Goal: Task Accomplishment & Management: Manage account settings

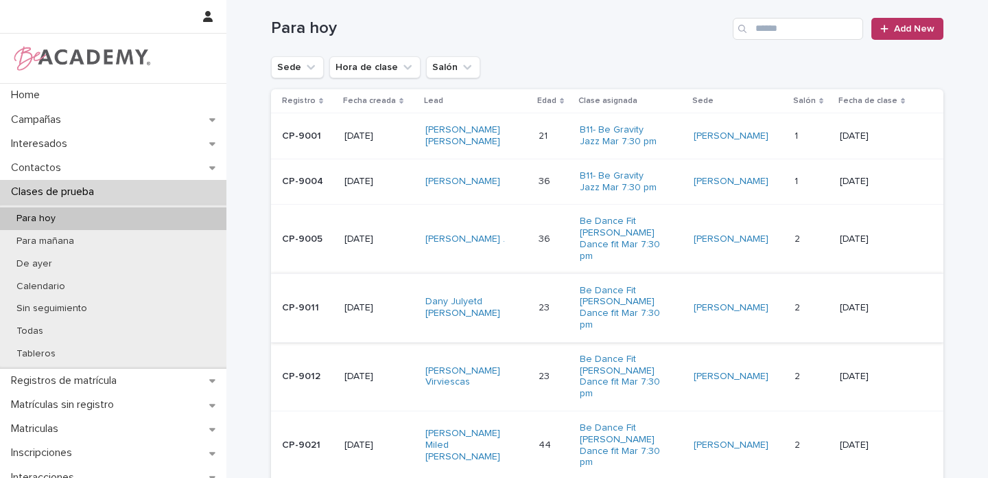
scroll to position [129, 0]
click at [519, 289] on div "Dany Julyetd Badillo Ortiz" at bounding box center [476, 306] width 103 height 34
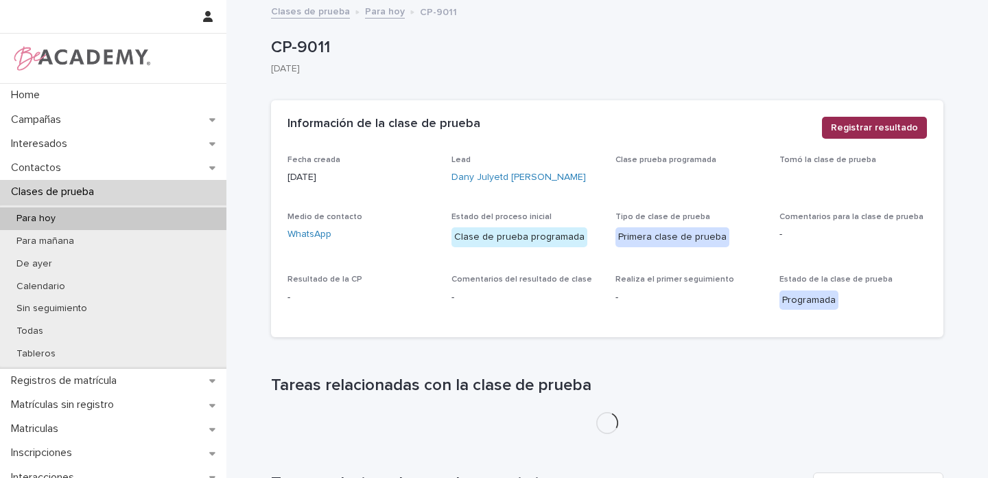
click at [861, 128] on span "Registrar resultado" at bounding box center [874, 128] width 87 height 14
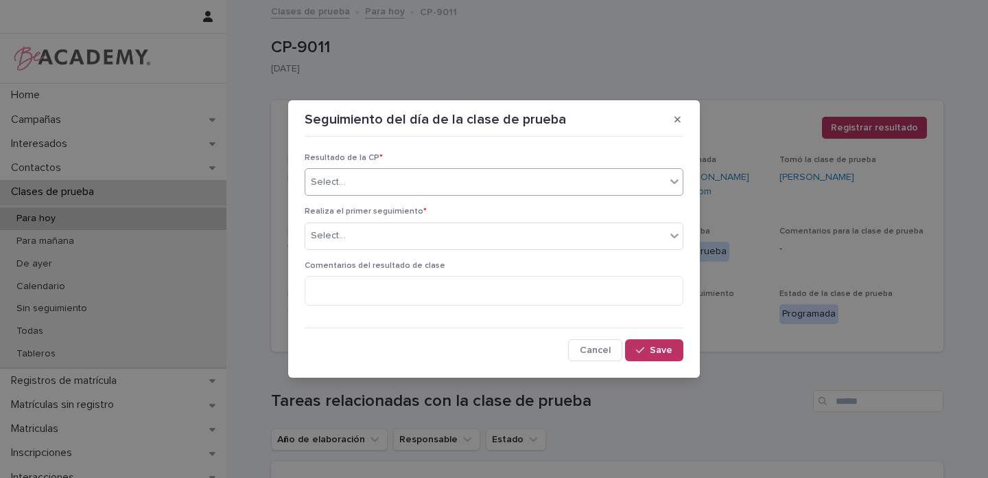
click at [350, 182] on div "Select..." at bounding box center [485, 182] width 360 height 23
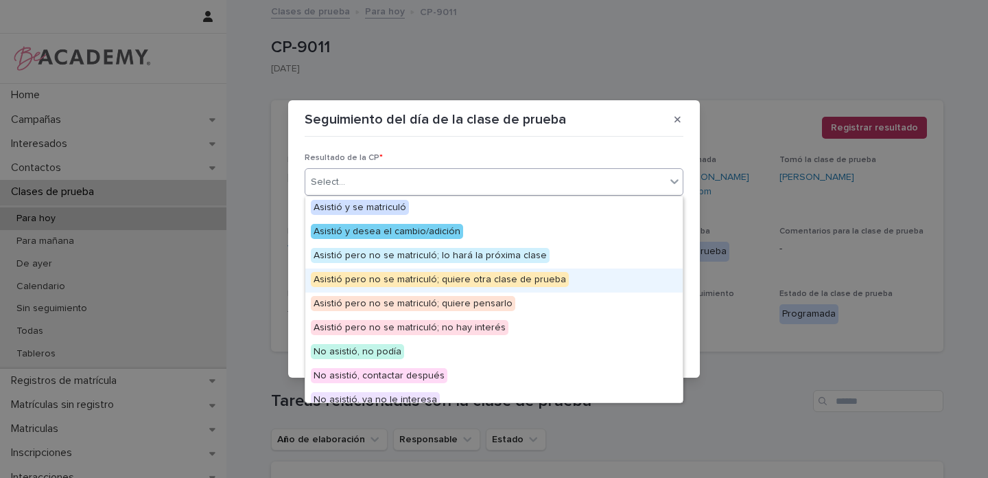
scroll to position [106, 0]
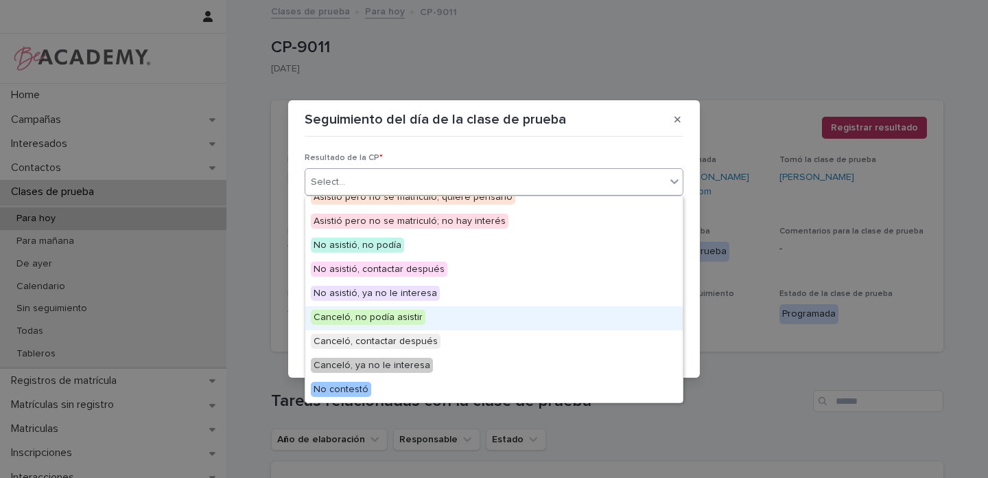
click at [392, 312] on span "Canceló, no podía asistir" at bounding box center [368, 316] width 115 height 15
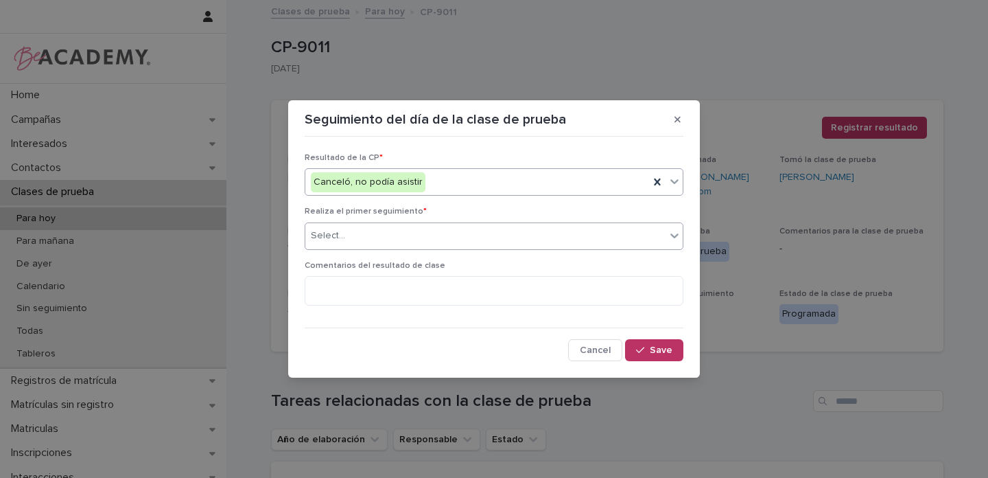
click at [324, 234] on div "Select..." at bounding box center [328, 235] width 34 height 14
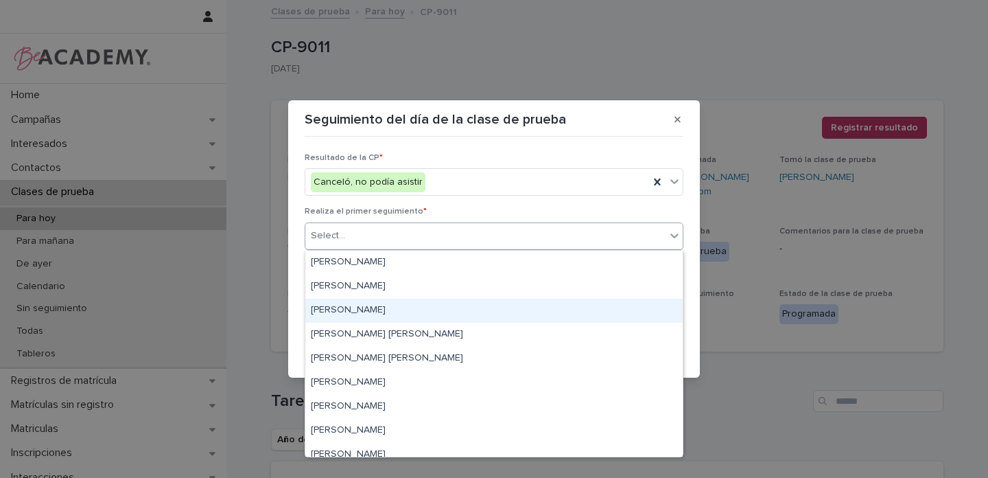
click at [346, 310] on div "Gina Orjuela Cortes" at bounding box center [493, 310] width 377 height 24
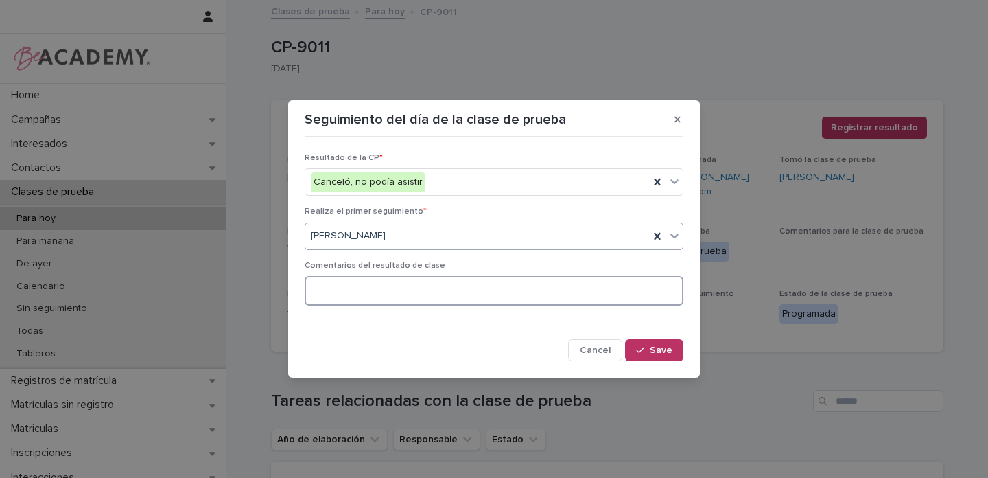
click at [366, 298] on textarea at bounding box center [494, 291] width 379 height 30
drag, startPoint x: 488, startPoint y: 291, endPoint x: 296, endPoint y: 291, distance: 191.4
click at [296, 291] on section "**********" at bounding box center [494, 238] width 412 height 277
type textarea "**********"
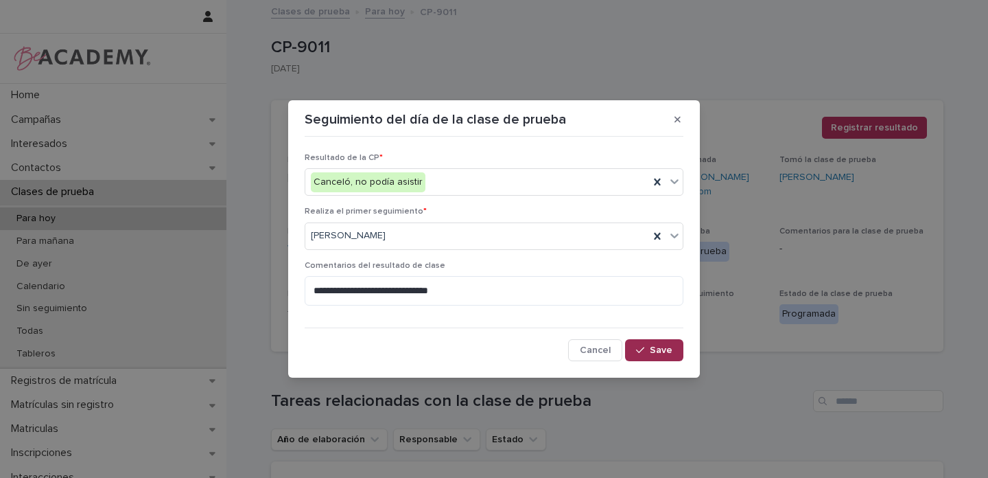
click at [647, 352] on div "button" at bounding box center [643, 350] width 14 height 10
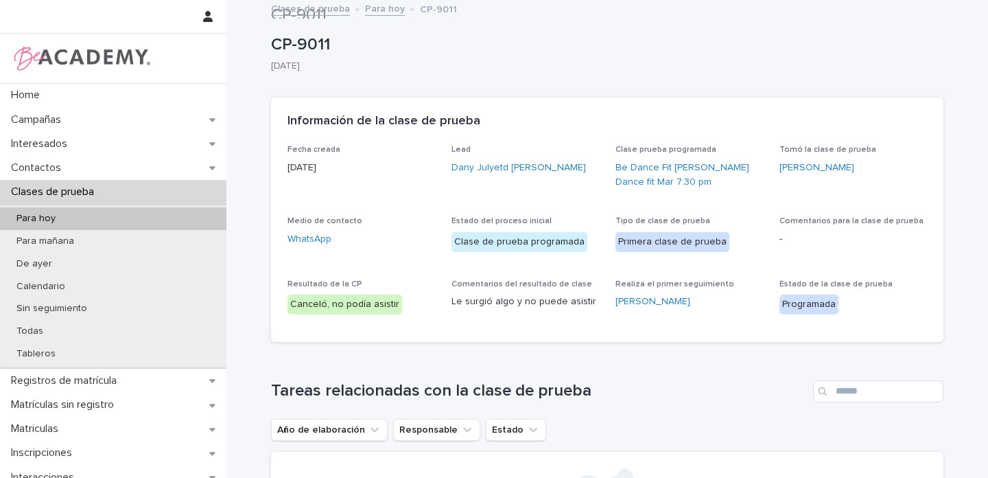
scroll to position [0, 0]
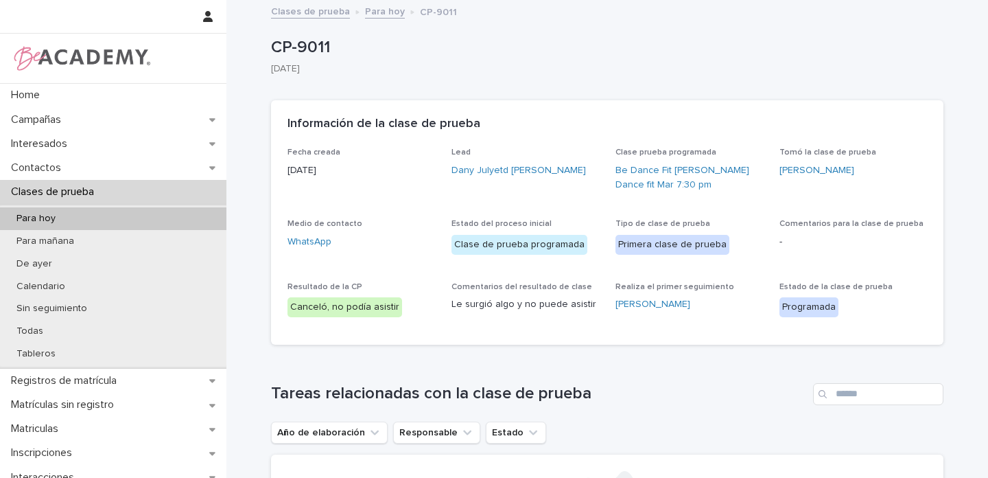
click at [373, 15] on link "Para hoy" at bounding box center [385, 11] width 40 height 16
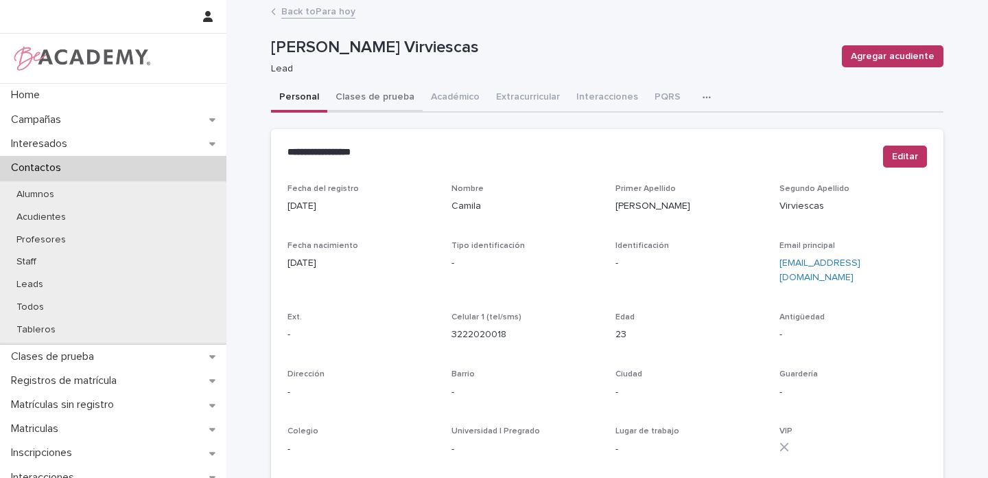
click at [370, 97] on button "Clases de prueba" at bounding box center [374, 98] width 95 height 29
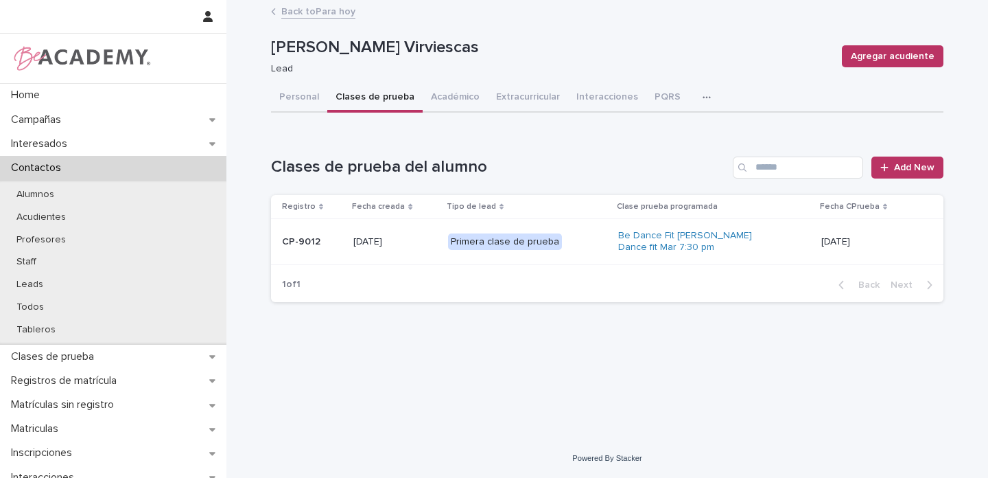
click at [577, 239] on p "Primera clase de prueba" at bounding box center [516, 241] width 137 height 17
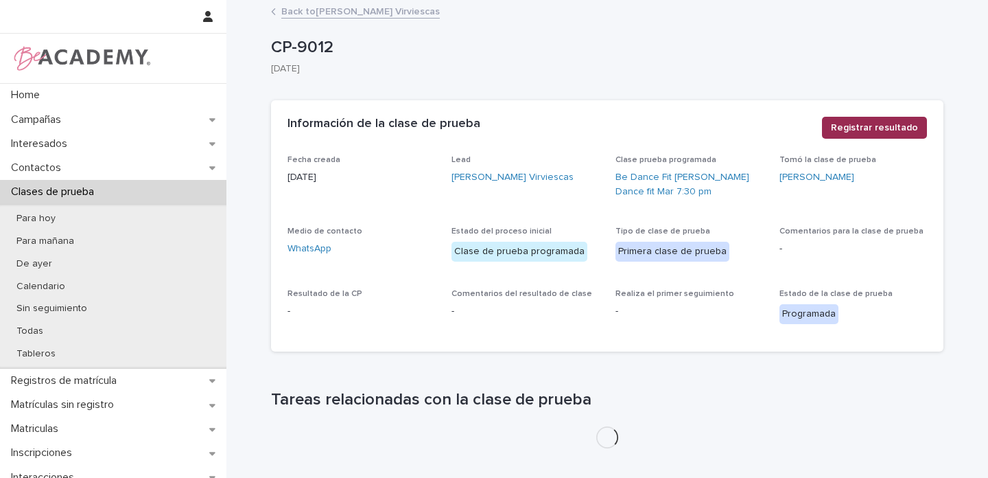
click at [871, 128] on span "Registrar resultado" at bounding box center [874, 128] width 87 height 14
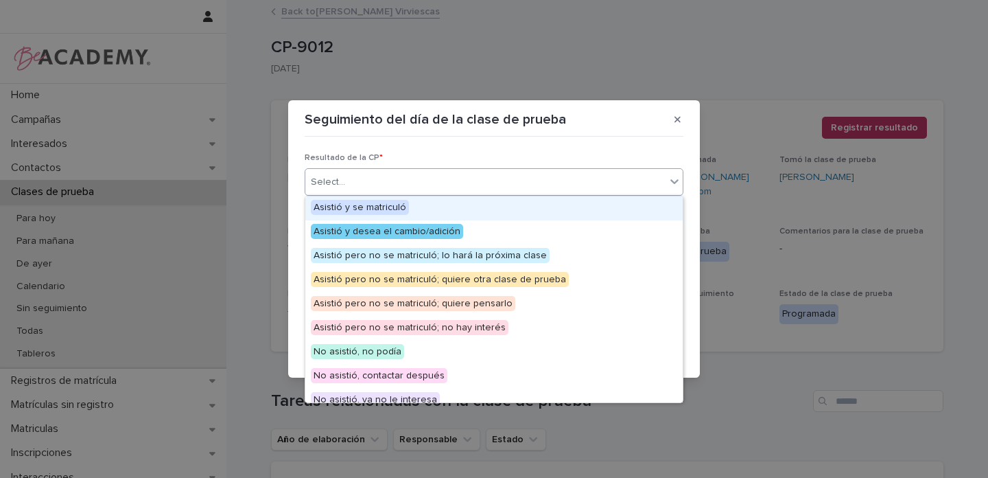
click at [349, 174] on div "Select..." at bounding box center [485, 182] width 360 height 23
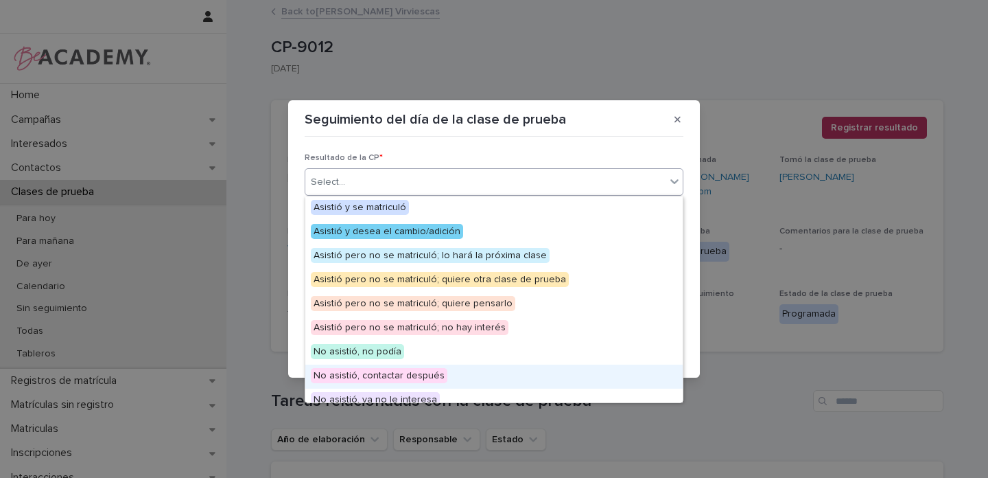
scroll to position [106, 0]
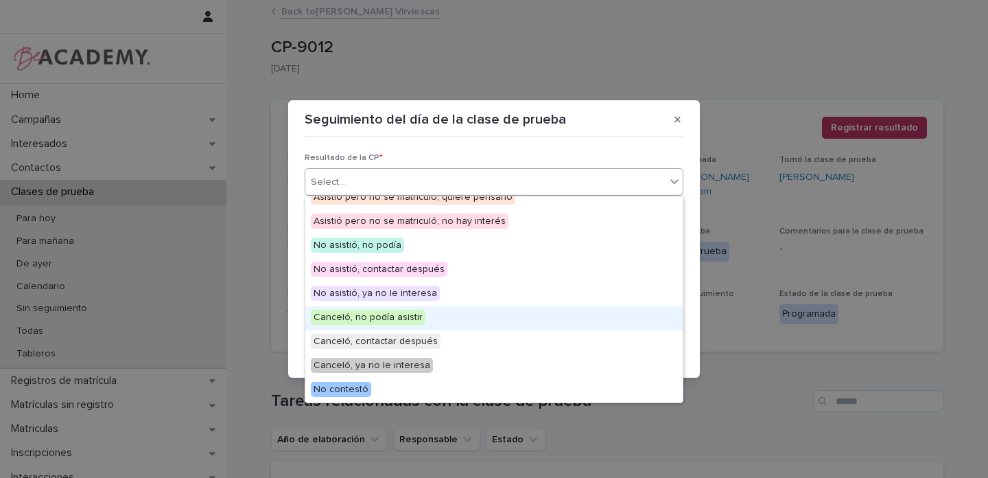
click at [370, 319] on span "Canceló, no podía asistir" at bounding box center [368, 316] width 115 height 15
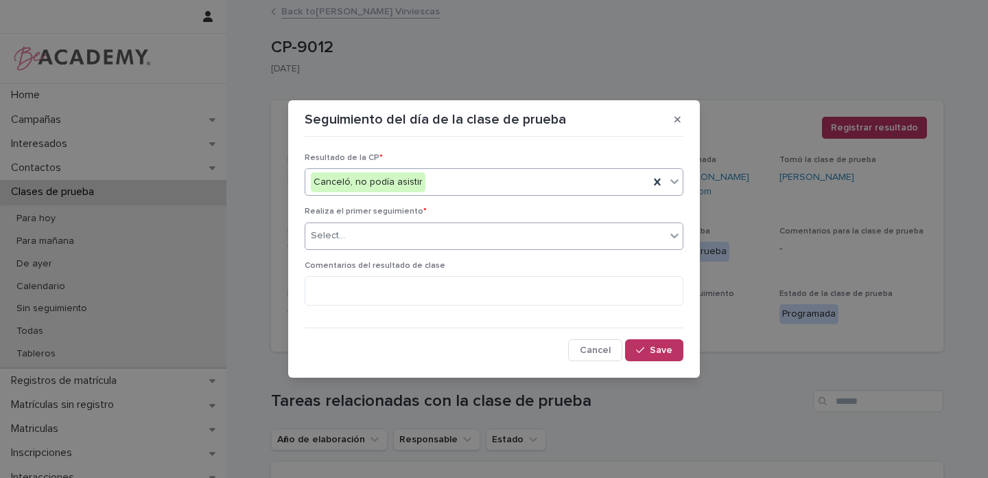
click at [335, 229] on div "Select..." at bounding box center [328, 235] width 34 height 14
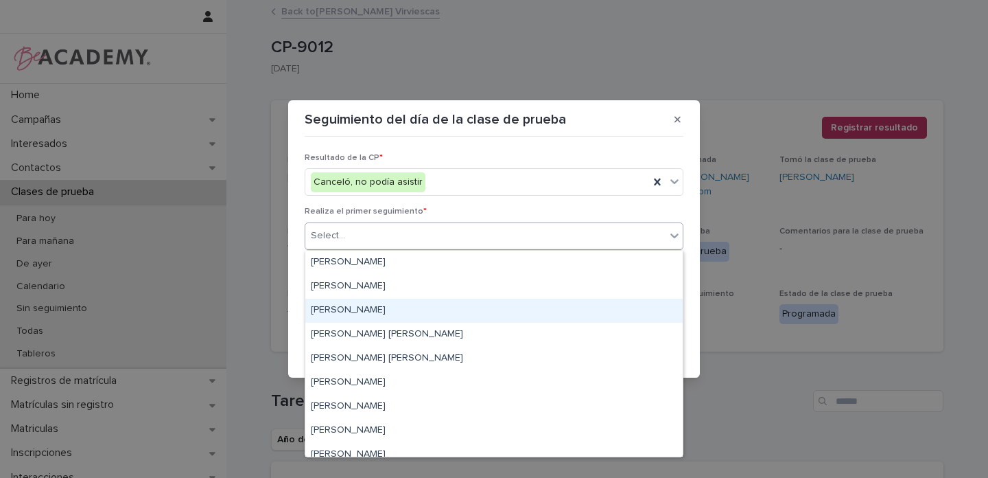
click at [337, 312] on div "[PERSON_NAME]" at bounding box center [493, 310] width 377 height 24
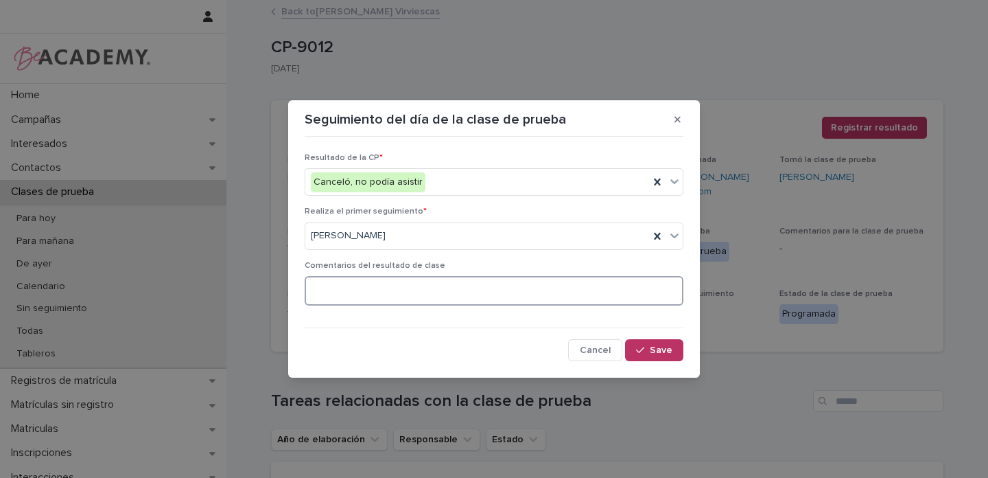
click at [364, 294] on textarea at bounding box center [494, 291] width 379 height 30
paste textarea "**********"
type textarea "**********"
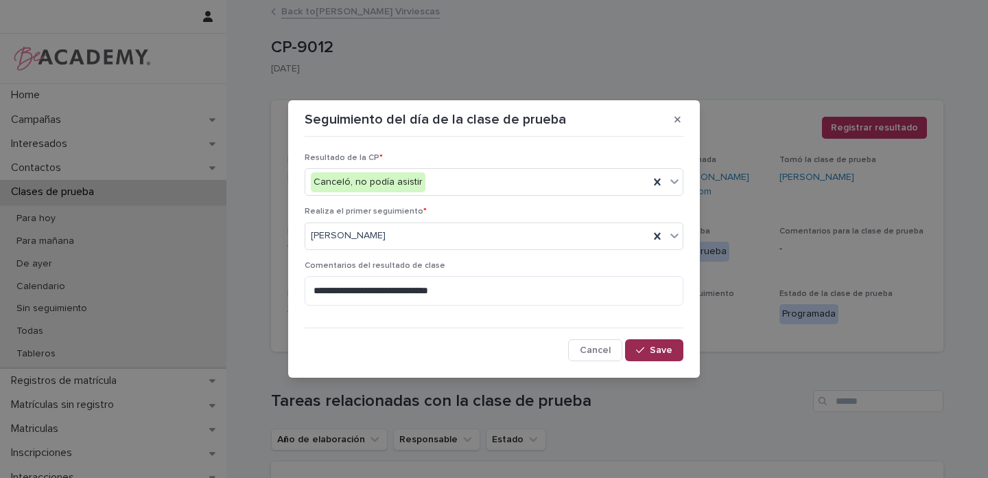
click at [674, 342] on button "Save" at bounding box center [654, 350] width 58 height 22
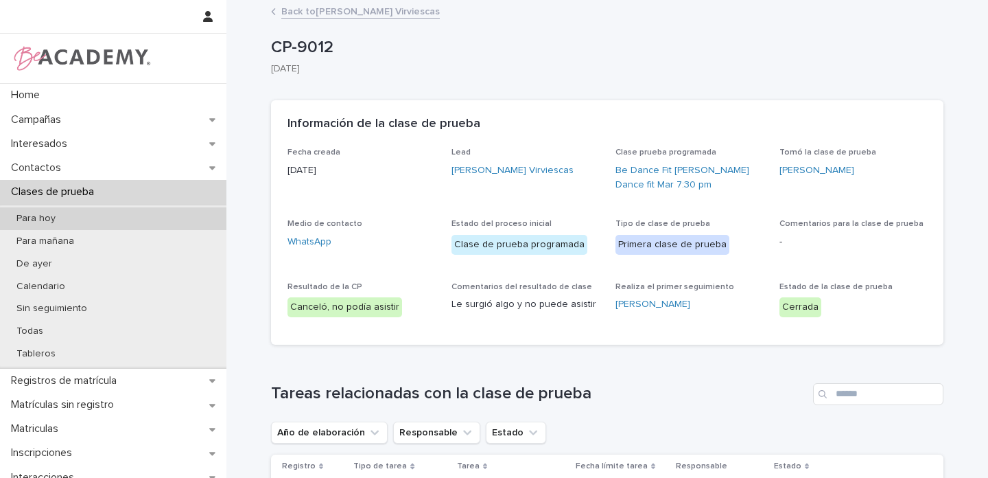
click at [45, 220] on p "Para hoy" at bounding box center [35, 219] width 61 height 12
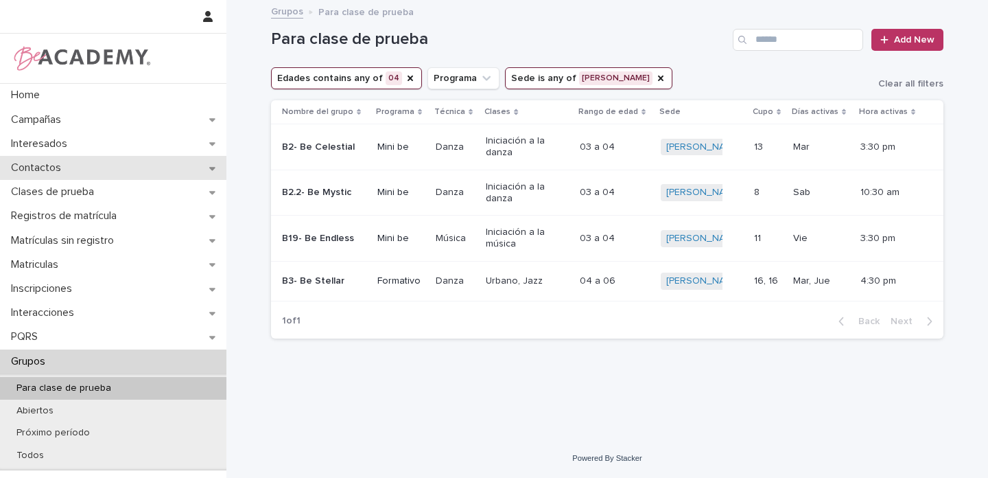
click at [199, 165] on div "Contactos" at bounding box center [113, 168] width 226 height 24
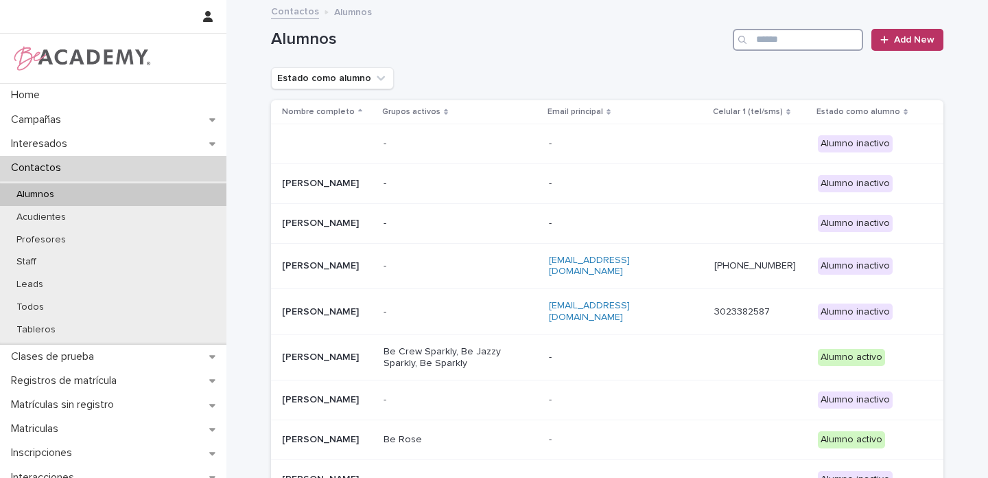
click at [815, 33] on input "Search" at bounding box center [798, 40] width 130 height 22
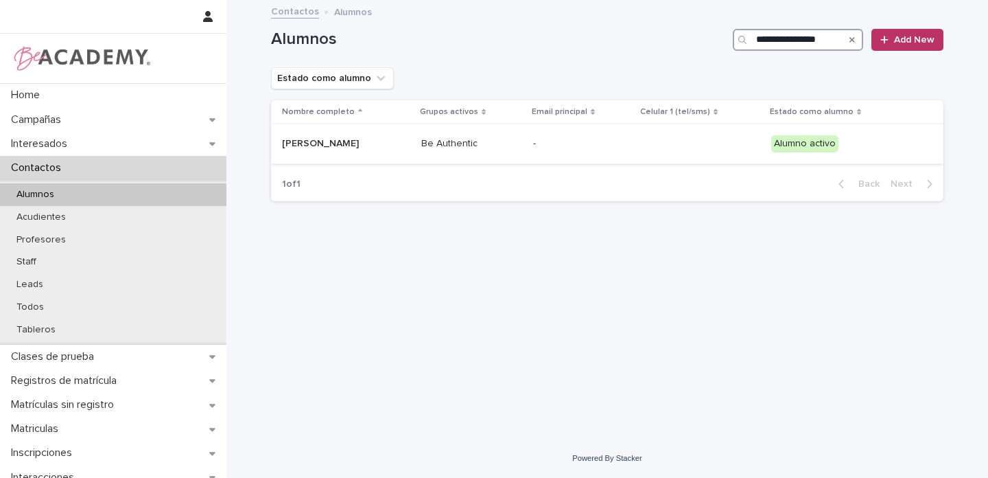
type input "**********"
click at [410, 139] on p "[PERSON_NAME]" at bounding box center [346, 144] width 128 height 12
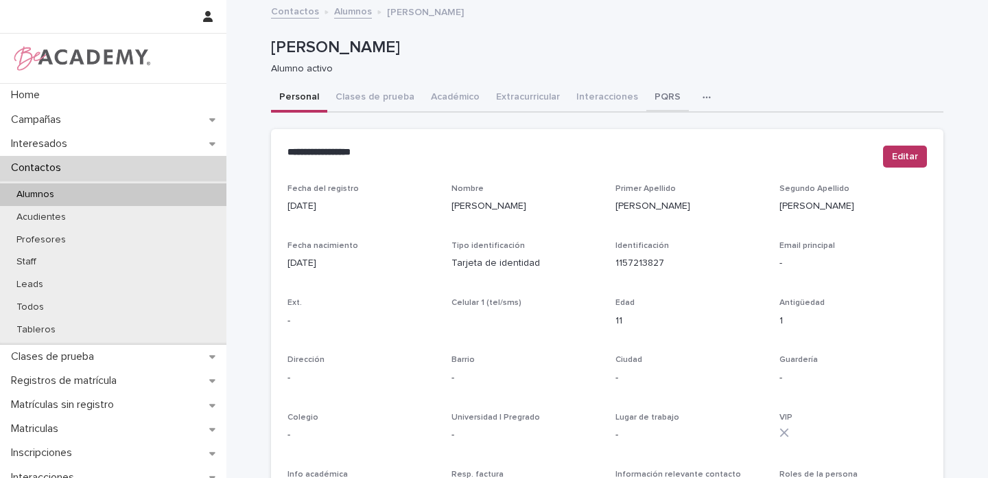
click at [650, 91] on button "PQRS" at bounding box center [667, 98] width 43 height 29
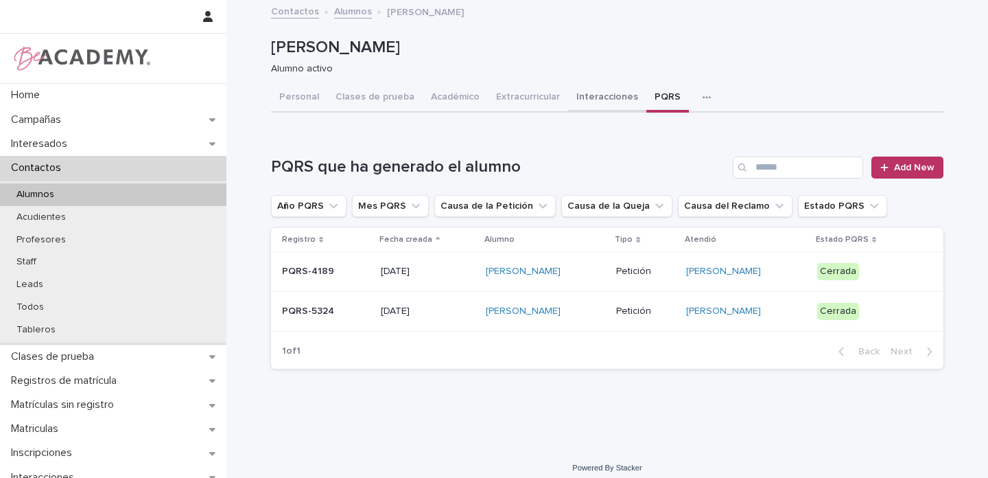
click at [609, 95] on button "Interacciones" at bounding box center [607, 98] width 78 height 29
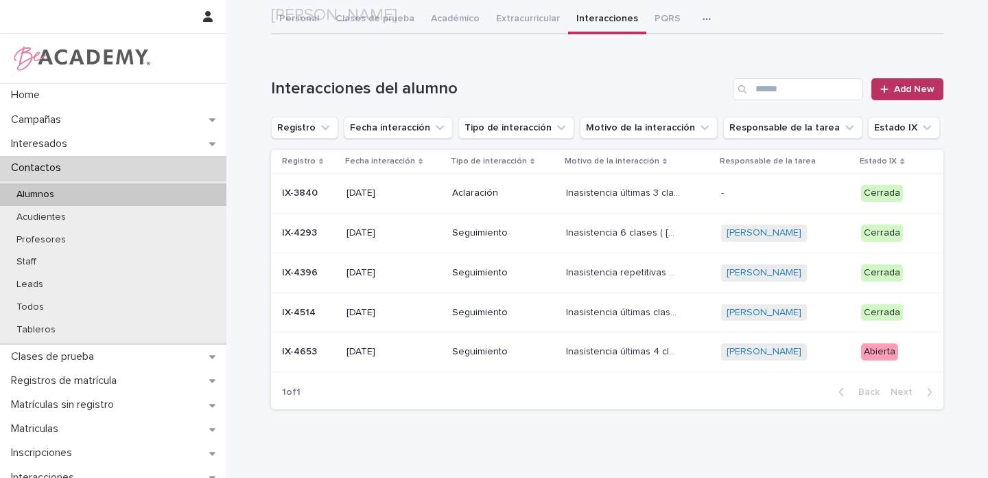
scroll to position [128, 0]
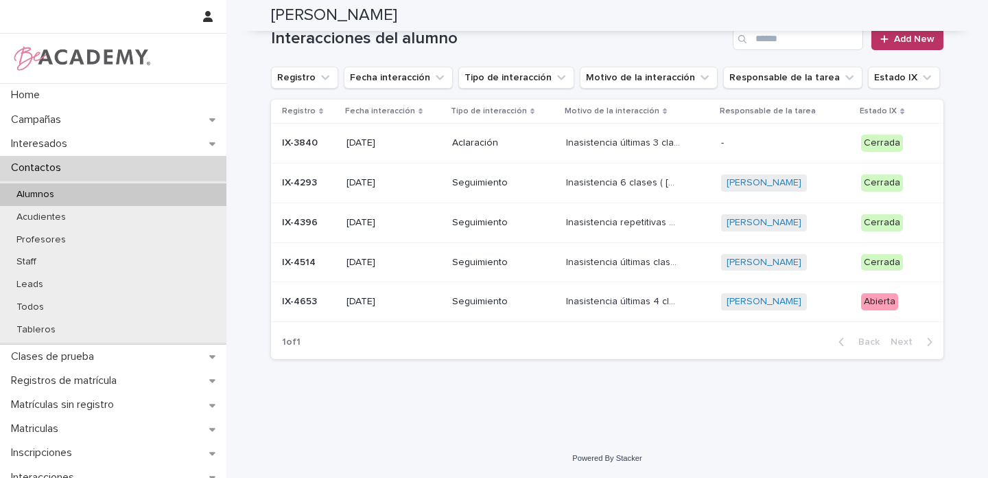
click at [499, 296] on p "Seguimiento" at bounding box center [503, 302] width 103 height 12
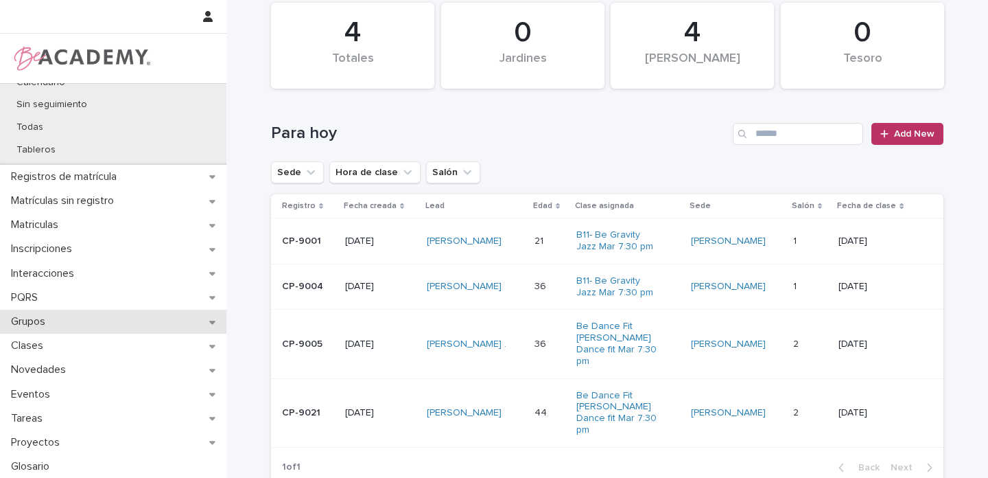
scroll to position [204, 0]
click at [201, 322] on div "Grupos" at bounding box center [113, 321] width 226 height 24
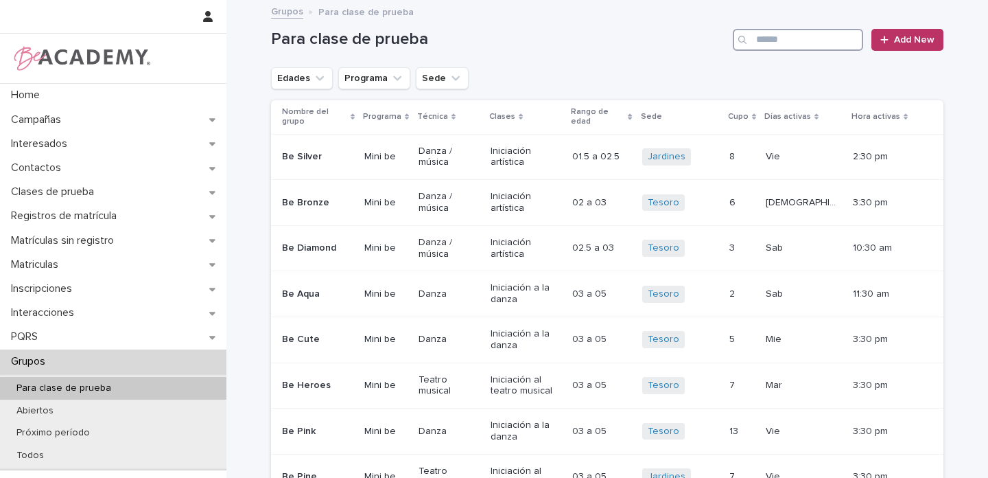
click at [794, 43] on input "Search" at bounding box center [798, 40] width 130 height 22
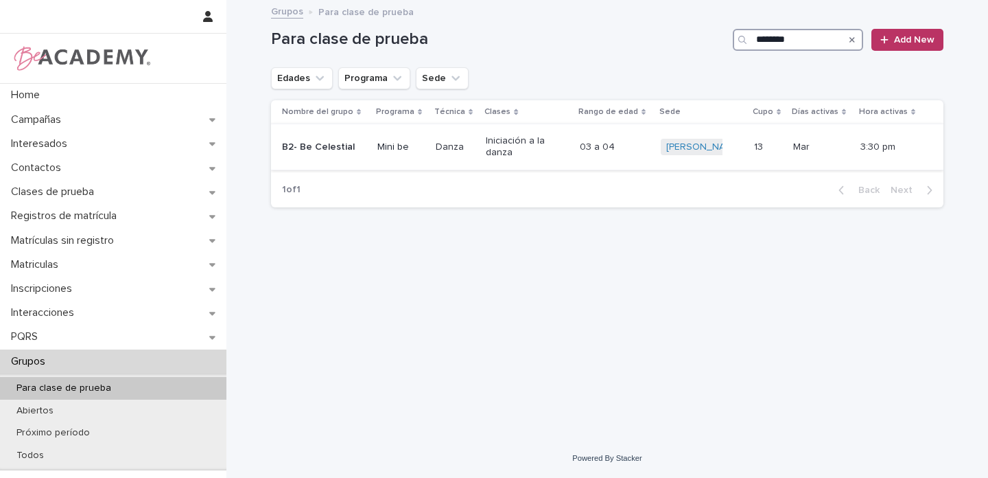
type input "********"
click at [360, 139] on div "B2- Be Celestial" at bounding box center [324, 147] width 84 height 23
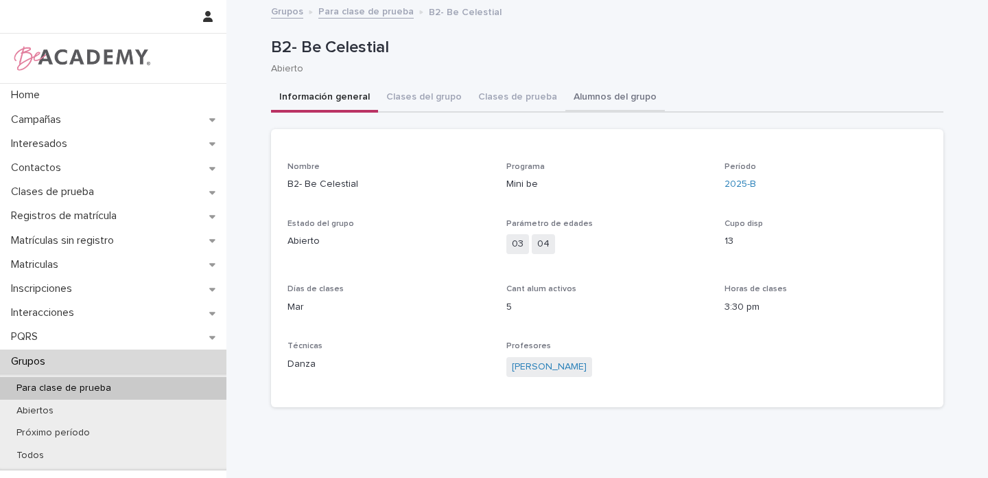
click at [582, 97] on button "Alumnos del grupo" at bounding box center [614, 98] width 99 height 29
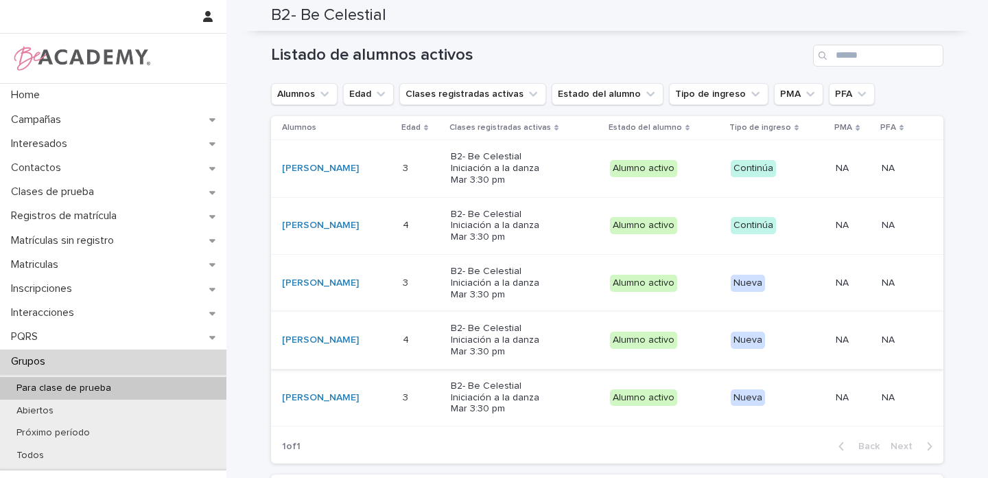
scroll to position [105, 0]
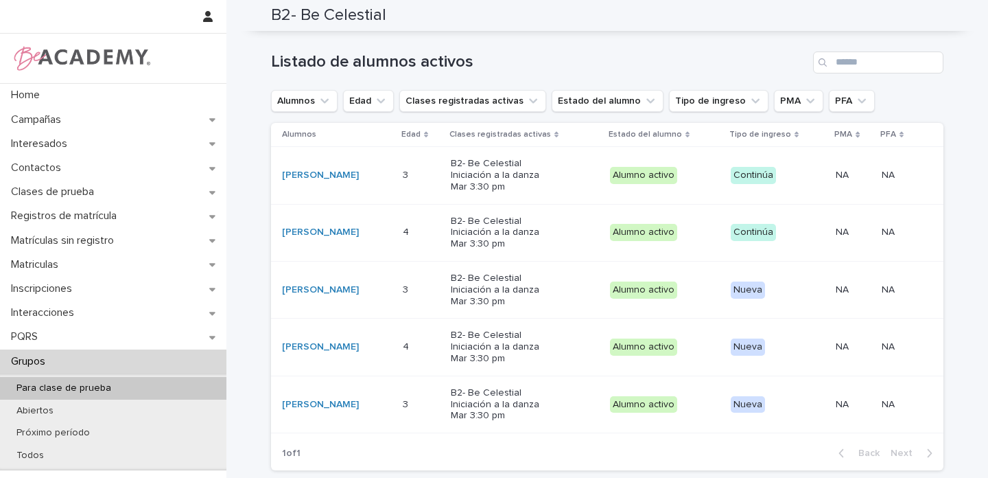
click at [379, 288] on div "Olivia Sandoval Sanchez" at bounding box center [337, 290] width 110 height 23
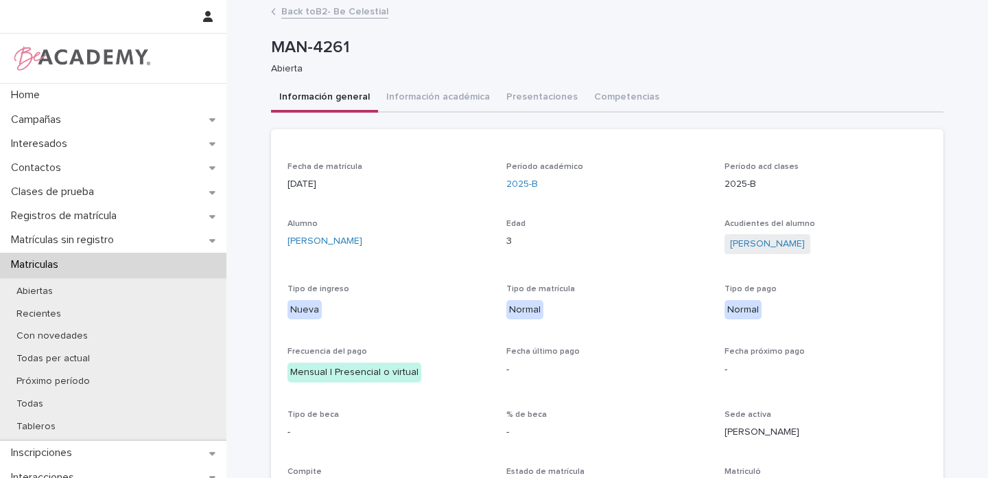
click at [328, 15] on link "Back to B2- Be Celestial" at bounding box center [334, 11] width 107 height 16
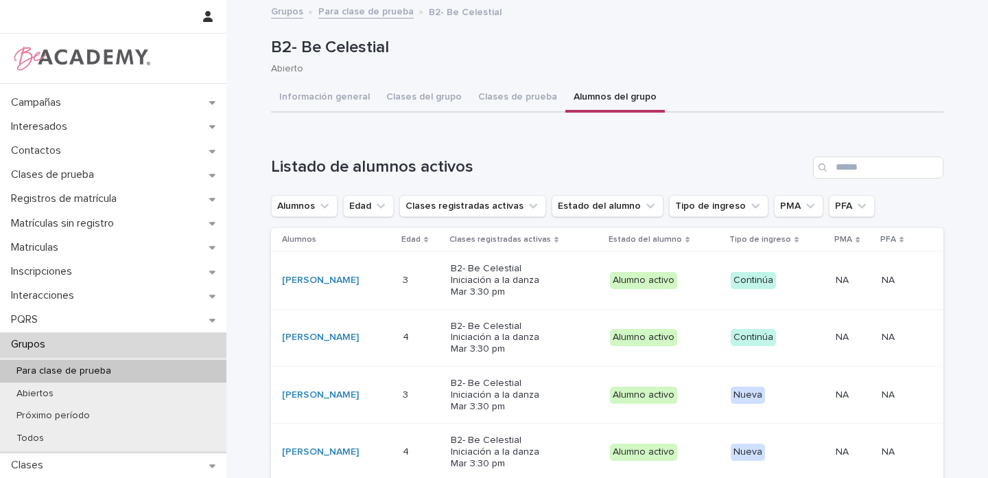
scroll to position [21, 0]
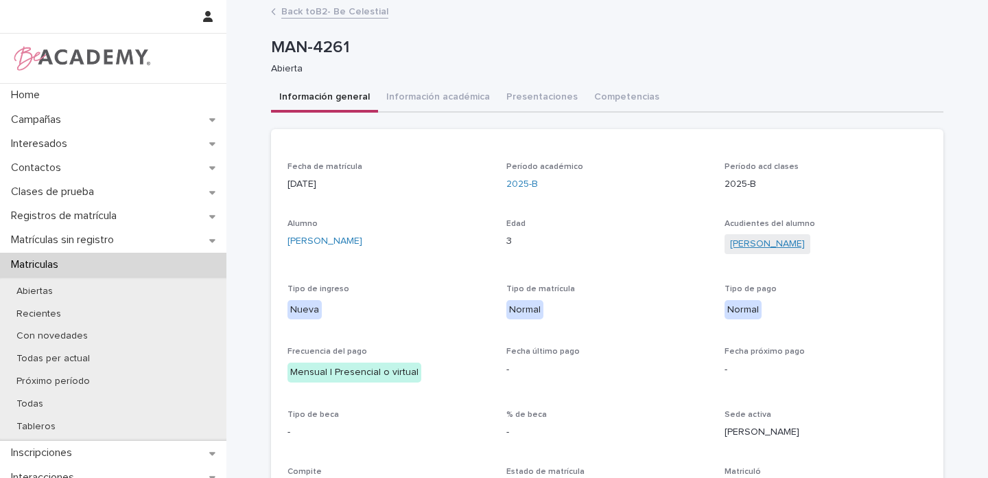
click at [803, 246] on link "Beatriz Juliana Sanchez Calderon" at bounding box center [767, 244] width 75 height 14
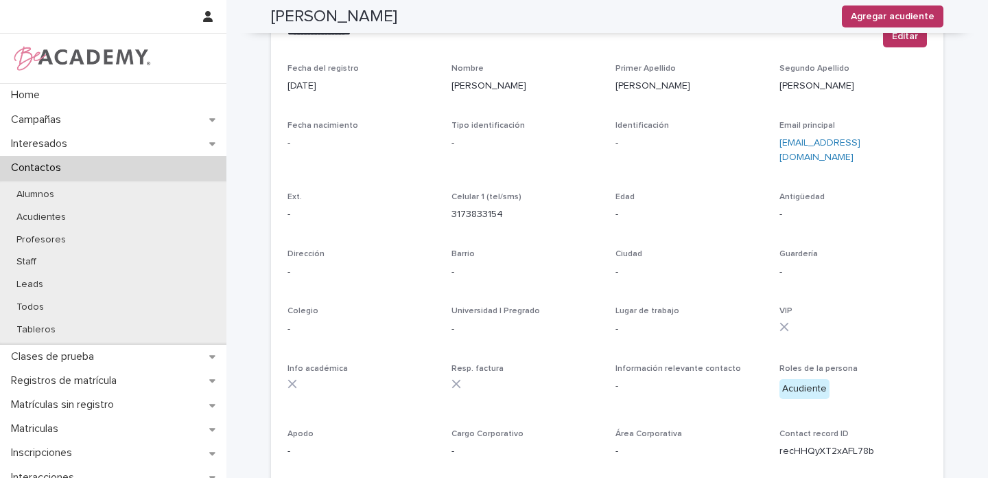
scroll to position [56, 0]
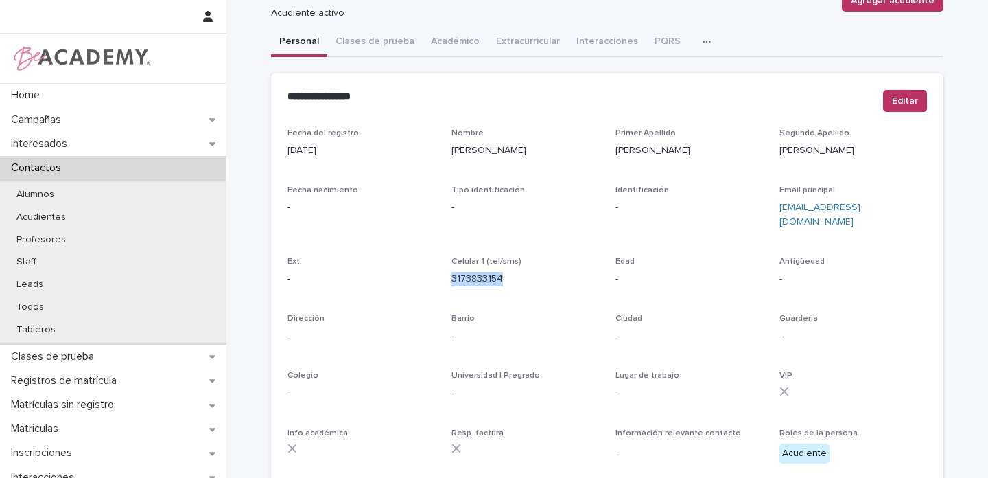
drag, startPoint x: 502, startPoint y: 262, endPoint x: 443, endPoint y: 264, distance: 59.0
click at [443, 264] on div "Fecha del registro 28/07/2025 Nombre Beatriz Juliana Primer Apellido Sanchez Se…" at bounding box center [606, 330] width 639 height 405
copy link "3173833154"
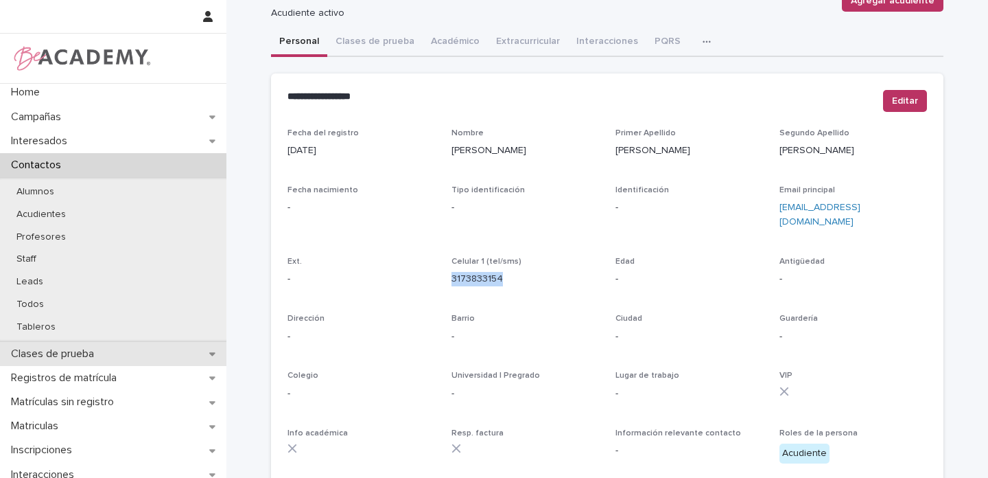
click at [209, 351] on icon at bounding box center [212, 354] width 6 height 10
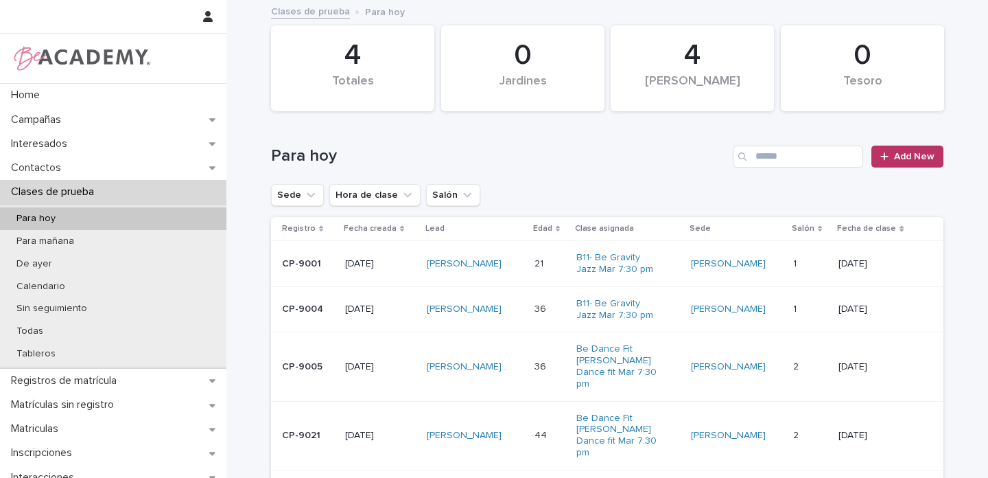
click at [42, 217] on p "Para hoy" at bounding box center [35, 219] width 61 height 12
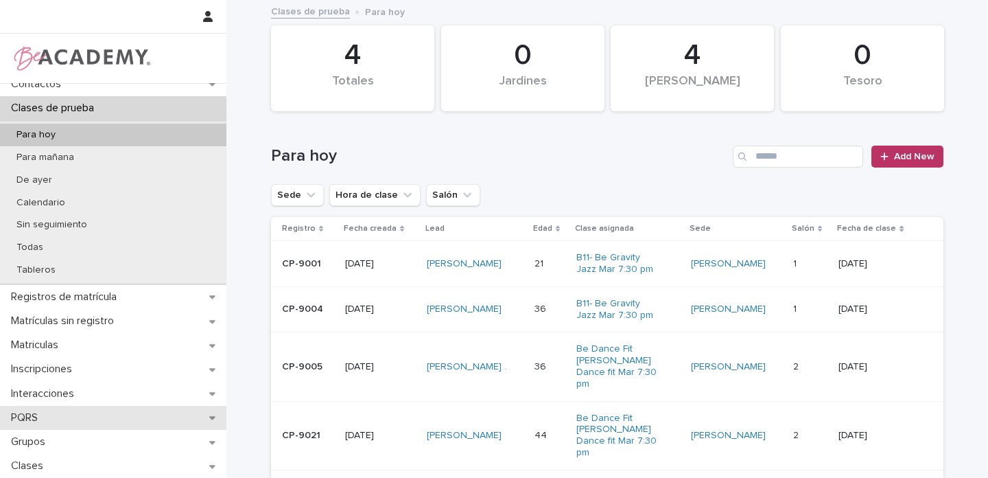
scroll to position [154, 0]
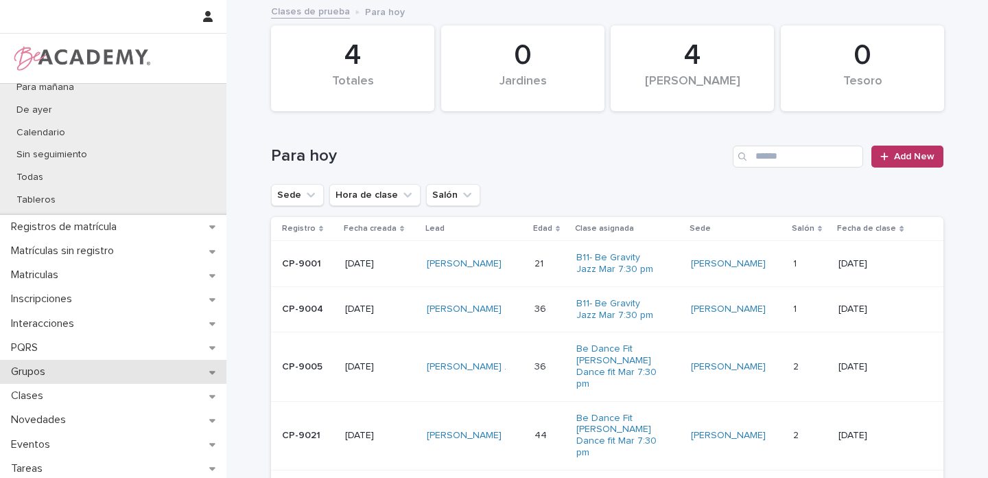
click at [190, 370] on div "Grupos" at bounding box center [113, 372] width 226 height 24
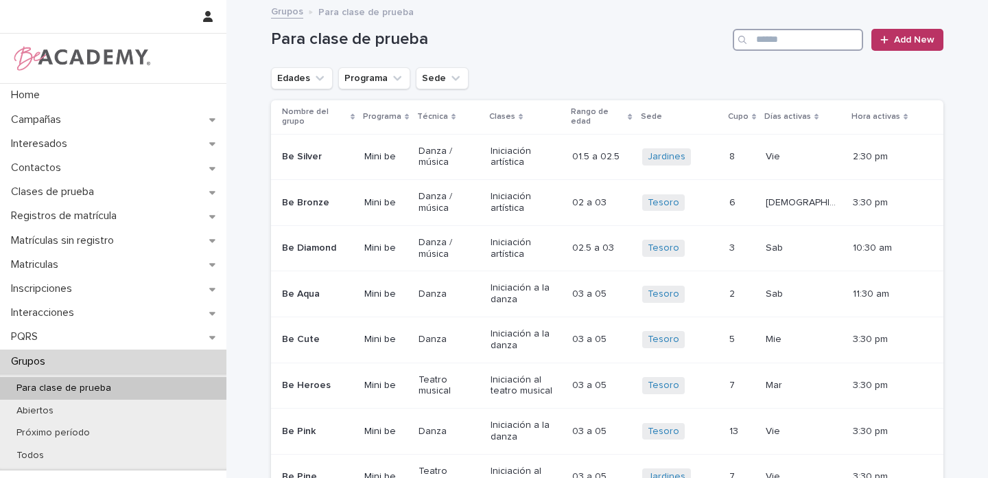
click at [780, 45] on input "Search" at bounding box center [798, 40] width 130 height 22
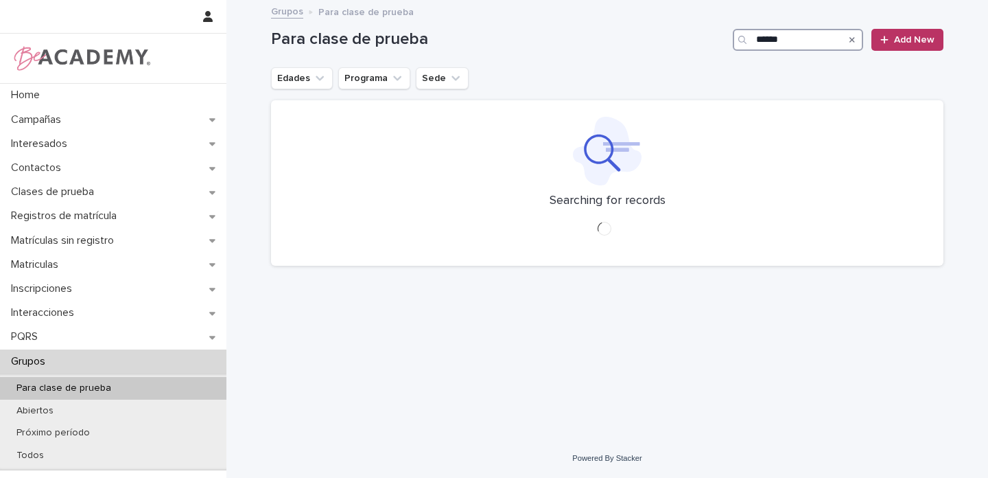
click at [769, 43] on input "******" at bounding box center [798, 40] width 130 height 22
type input "*******"
click at [913, 37] on span "Add New" at bounding box center [914, 40] width 40 height 10
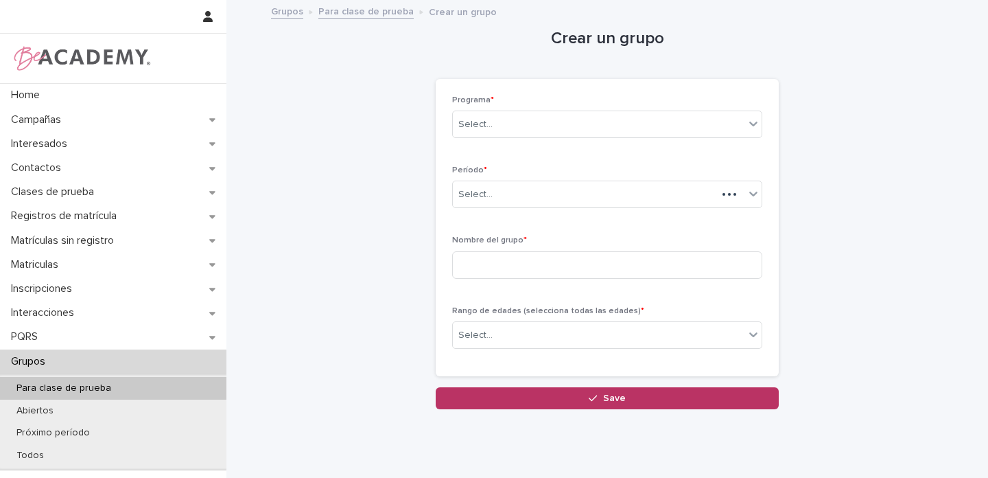
click at [377, 141] on div "Crear un grupo Loading... Saving… Loading... Saving… Loading... Saving… Program…" at bounding box center [607, 205] width 672 height 408
click at [372, 10] on link "Para clase de prueba" at bounding box center [365, 11] width 95 height 16
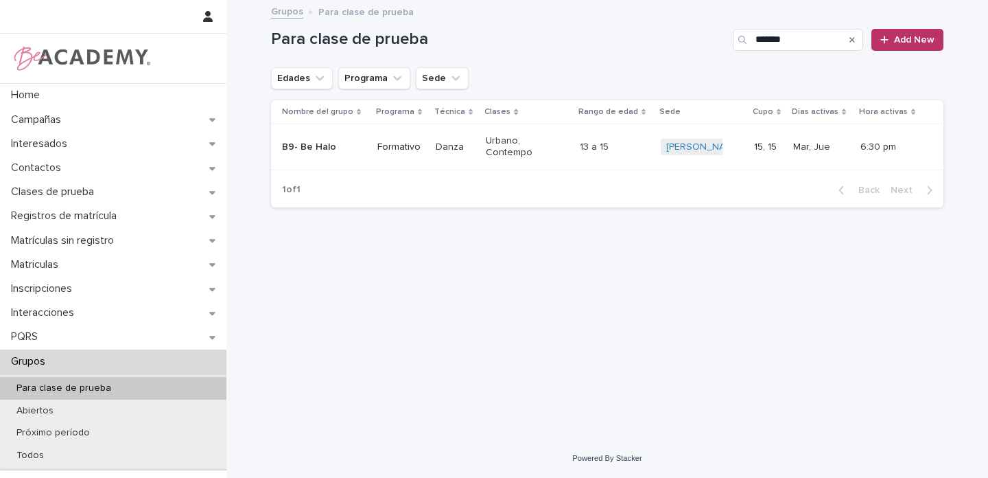
click at [276, 12] on link "Grupos" at bounding box center [287, 11] width 32 height 16
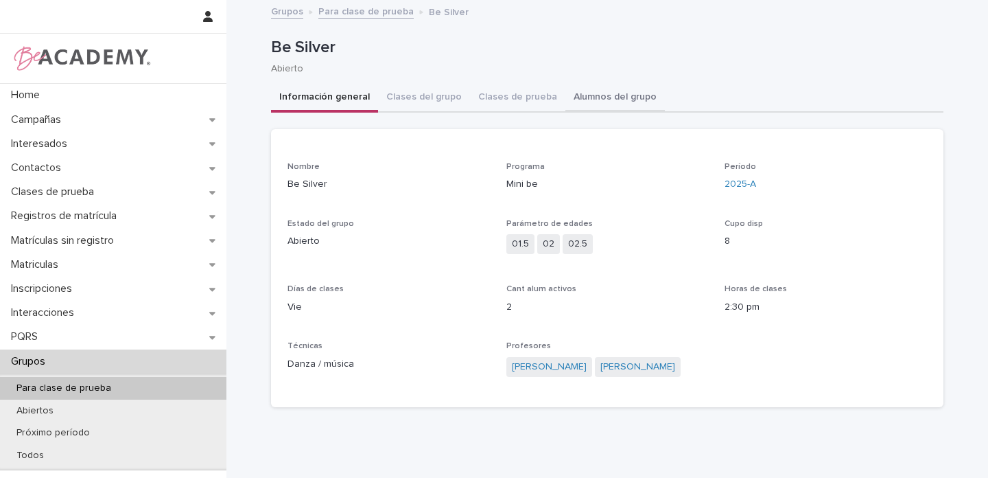
click at [596, 91] on button "Alumnos del grupo" at bounding box center [614, 98] width 99 height 29
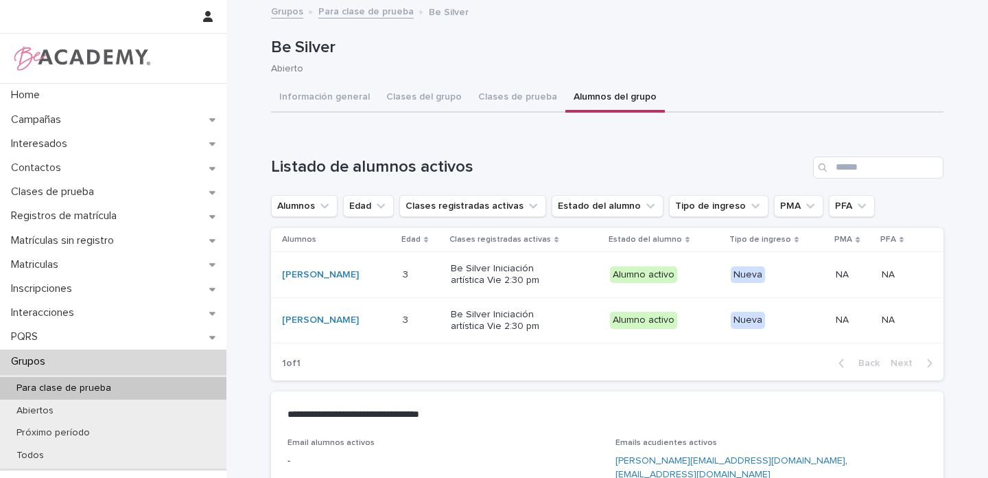
click at [283, 14] on link "Grupos" at bounding box center [287, 11] width 32 height 16
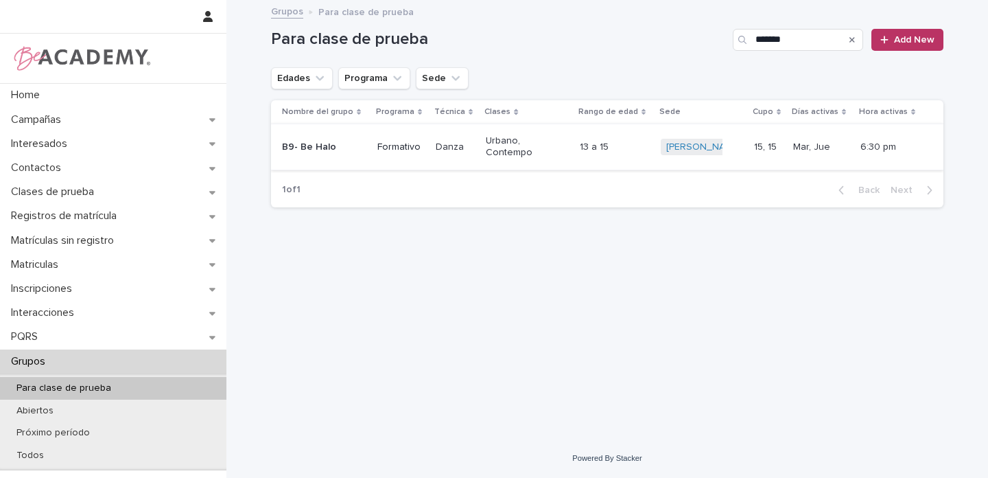
type input "*******"
click at [337, 148] on p "B9- Be Halo" at bounding box center [320, 147] width 76 height 12
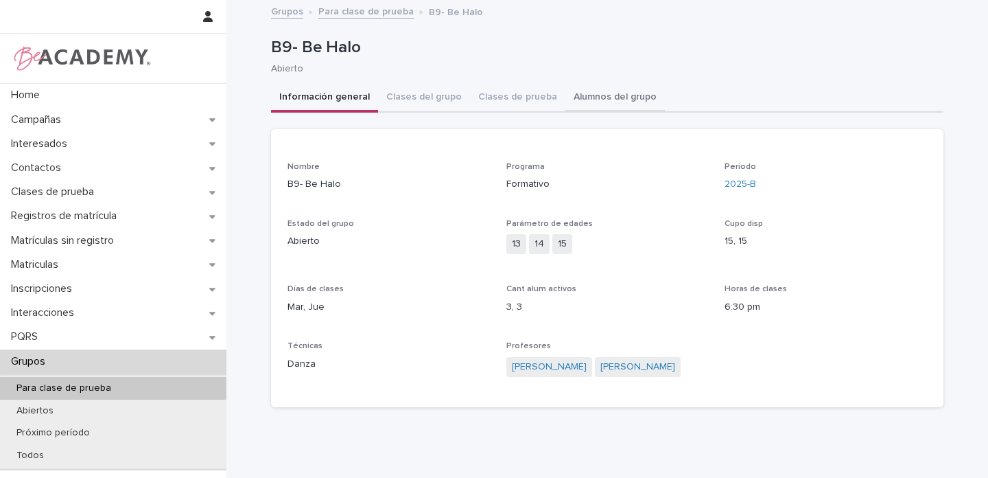
click at [618, 97] on button "Alumnos del grupo" at bounding box center [614, 98] width 99 height 29
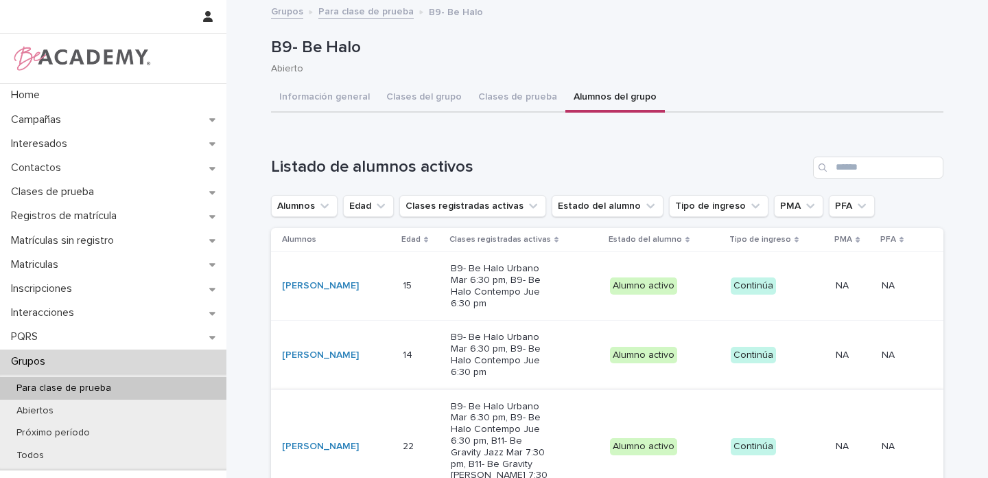
scroll to position [137, 0]
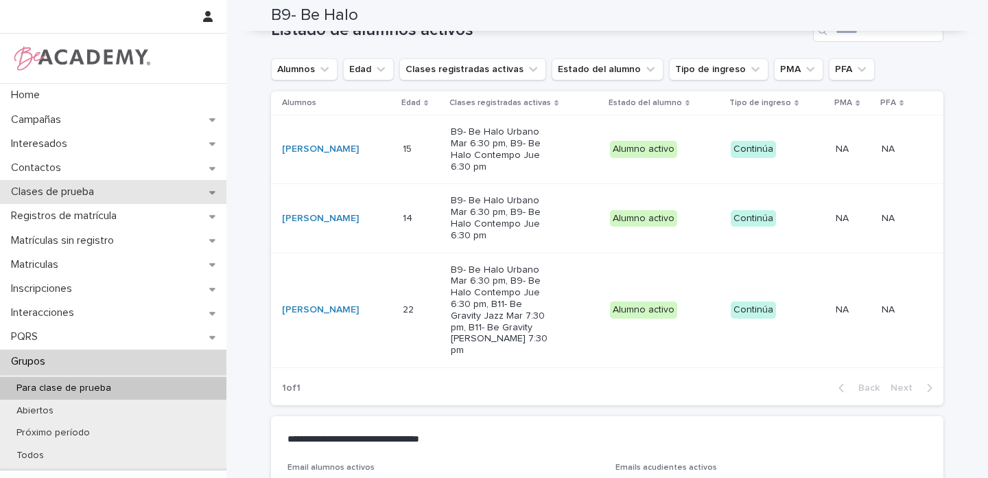
click at [204, 192] on div "Clases de prueba" at bounding box center [113, 192] width 226 height 24
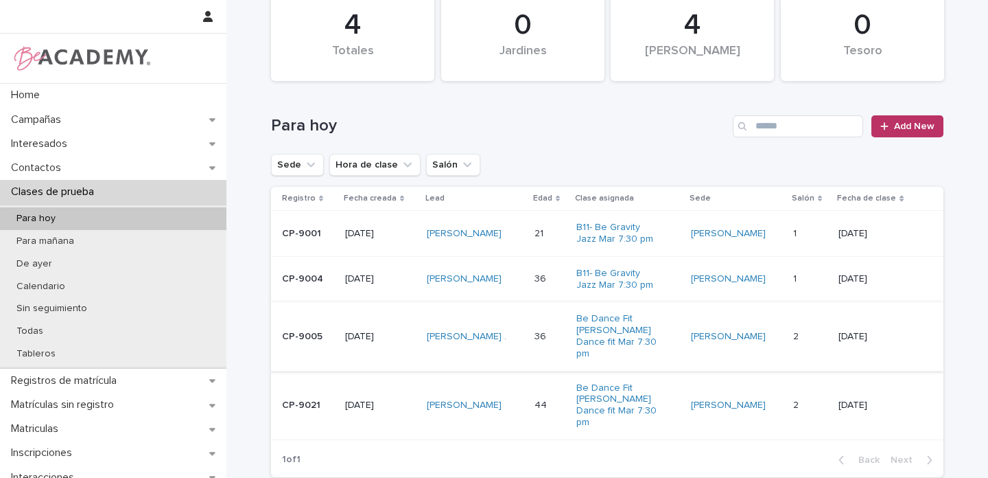
scroll to position [34, 0]
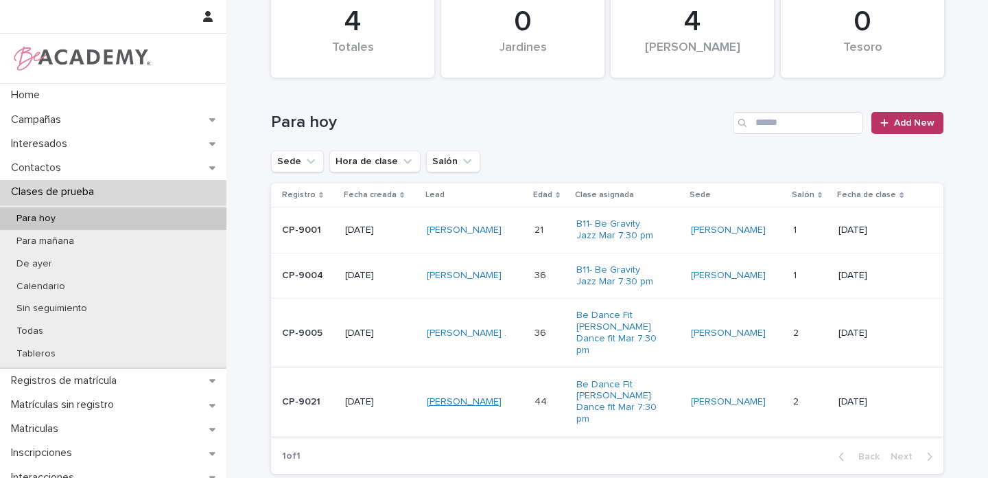
click at [473, 396] on link "Edna Miled Niño Orozco" at bounding box center [464, 402] width 75 height 12
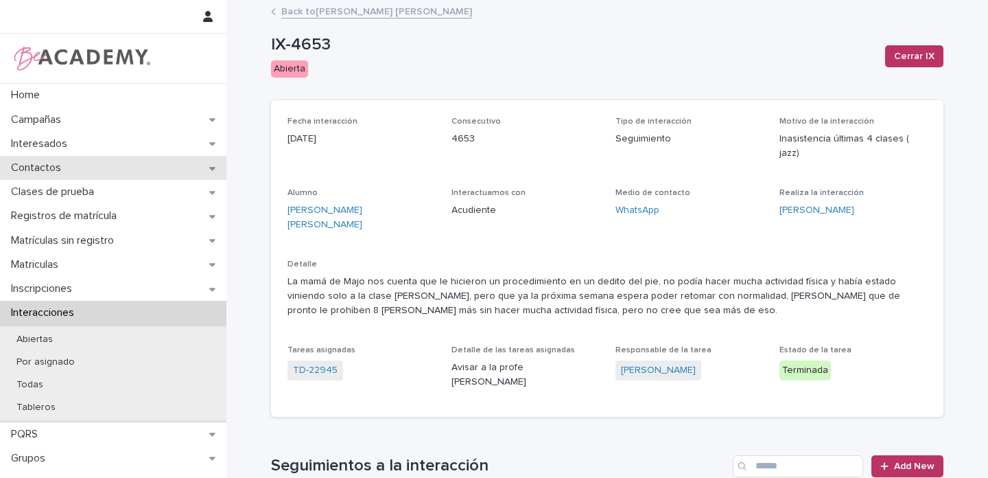
click at [187, 169] on div "Contactos" at bounding box center [113, 168] width 226 height 24
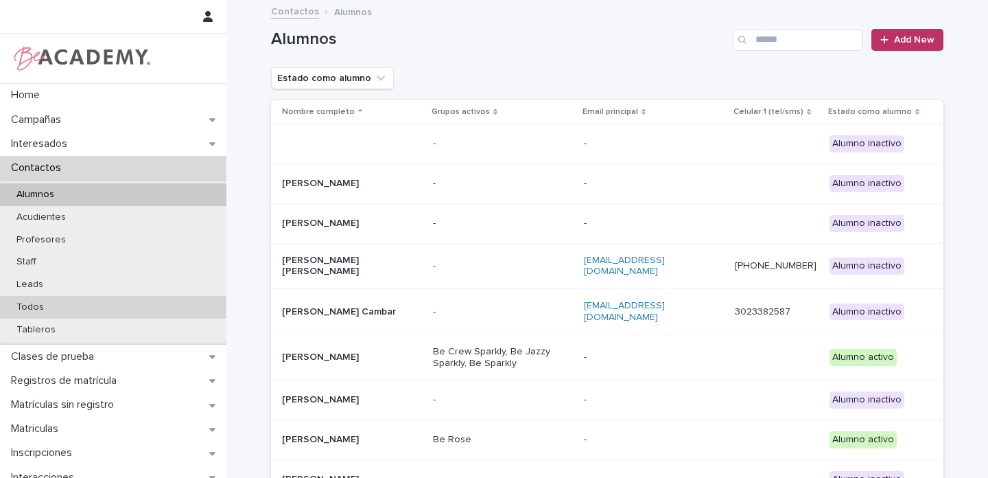
click at [32, 303] on p "Todos" at bounding box center [29, 307] width 49 height 12
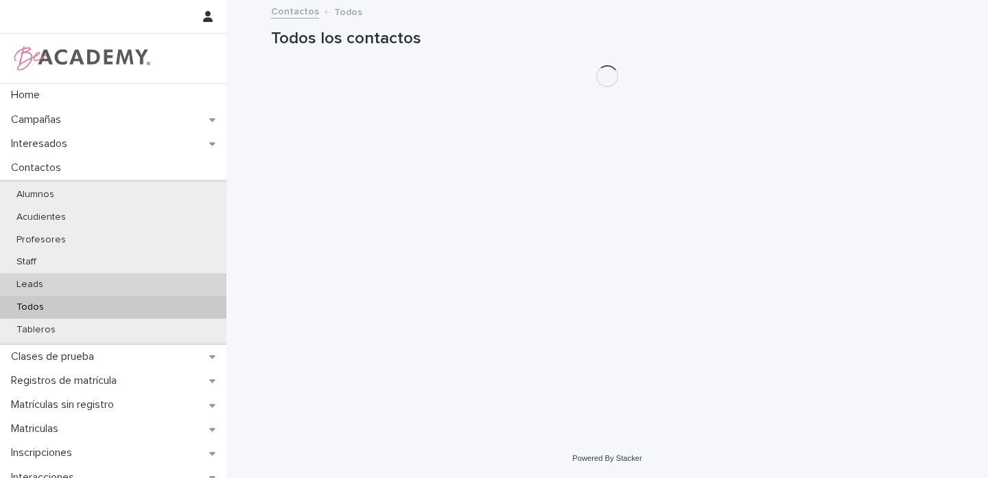
click at [54, 283] on div "Leads" at bounding box center [113, 284] width 226 height 23
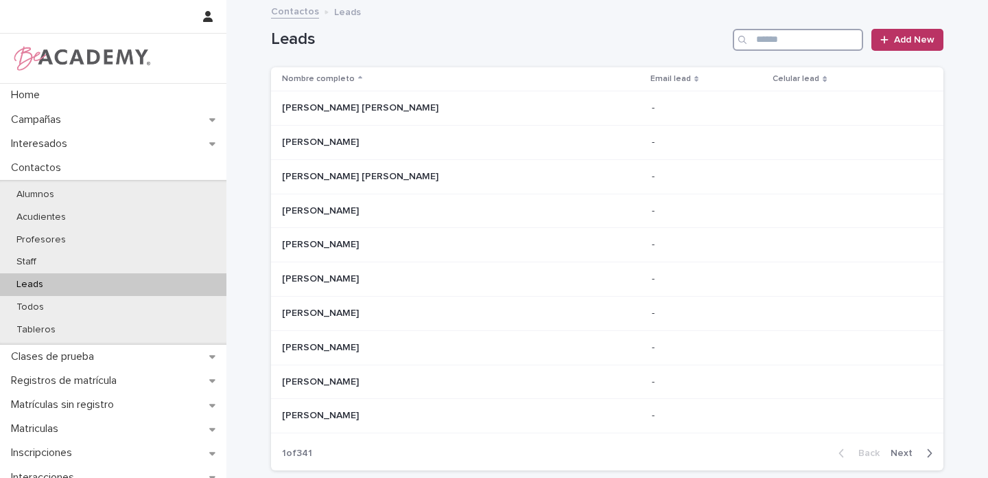
click at [783, 45] on input "Search" at bounding box center [798, 40] width 130 height 22
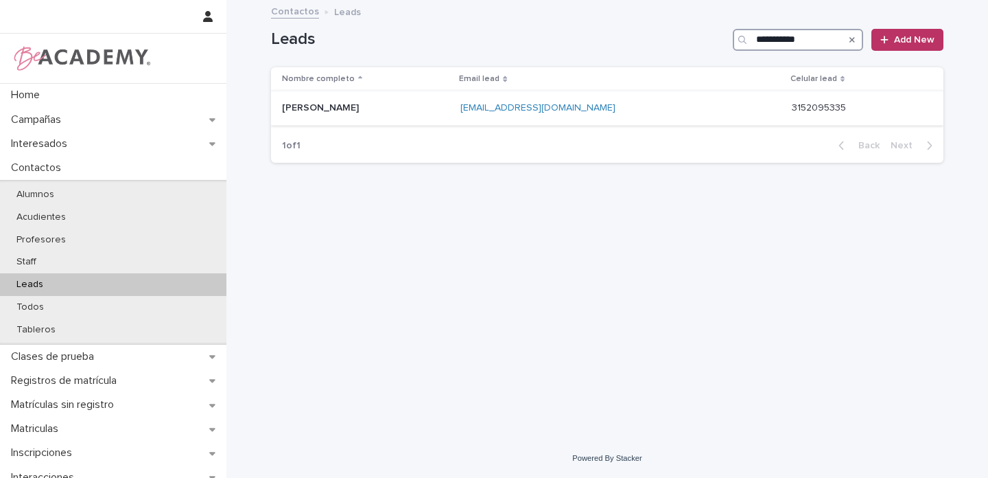
type input "**********"
click at [398, 108] on p "Laura Amador Robayo" at bounding box center [365, 108] width 167 height 12
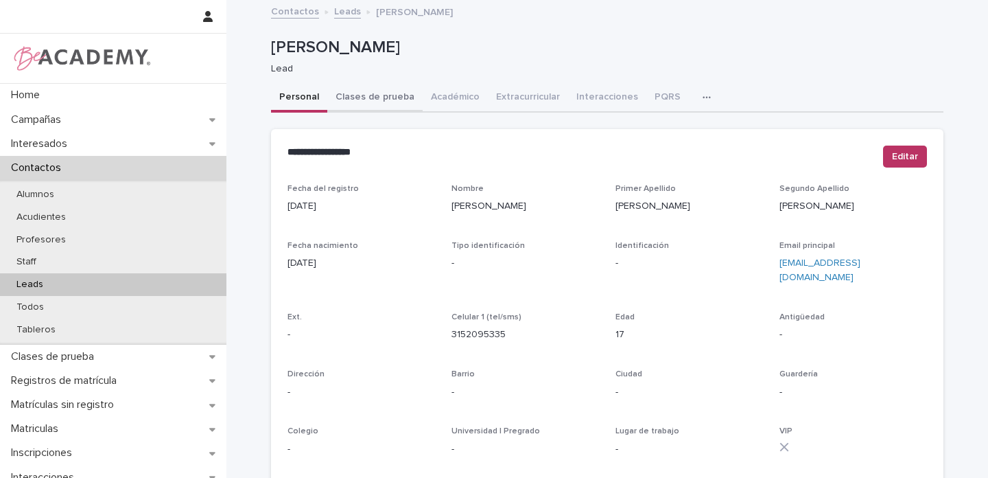
click at [369, 99] on button "Clases de prueba" at bounding box center [374, 98] width 95 height 29
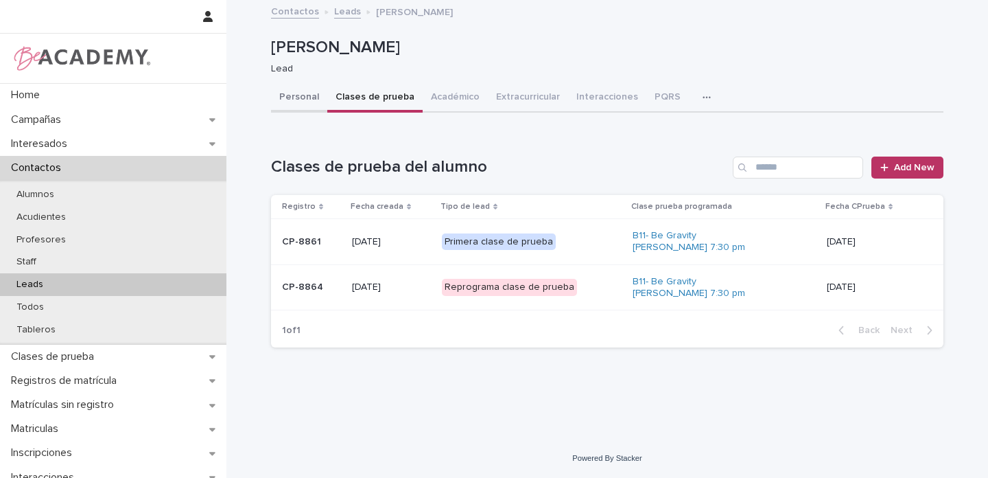
click at [293, 98] on button "Personal" at bounding box center [299, 98] width 56 height 29
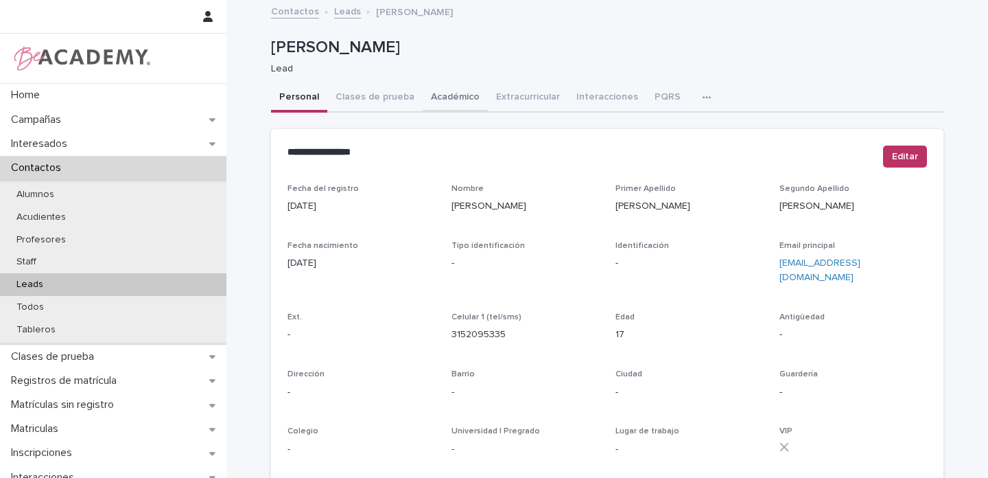
click at [431, 104] on button "Académico" at bounding box center [455, 98] width 65 height 29
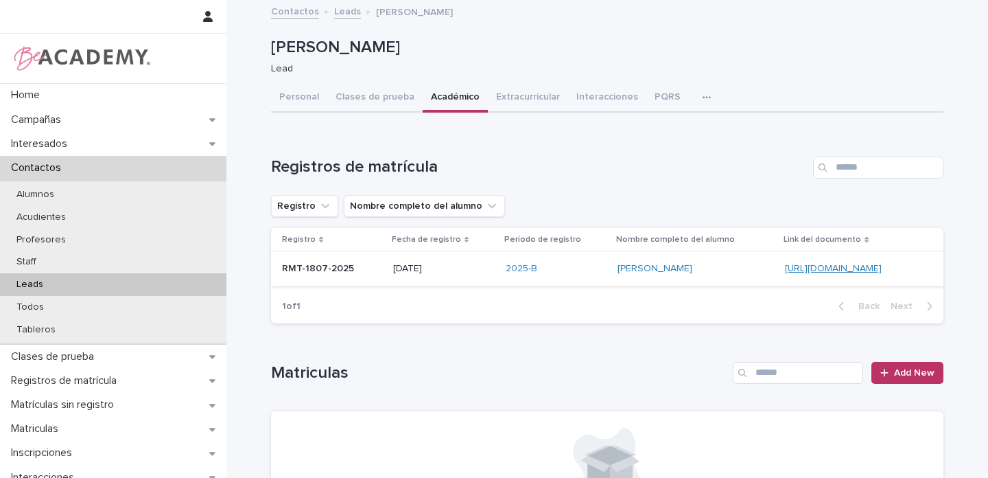
click at [785, 269] on link "[URL][DOMAIN_NAME]" at bounding box center [833, 268] width 97 height 10
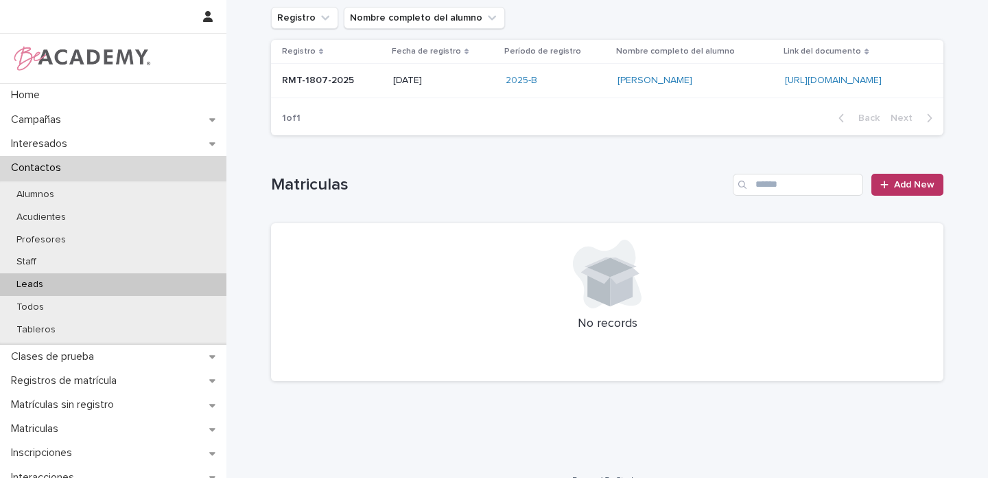
scroll to position [190, 0]
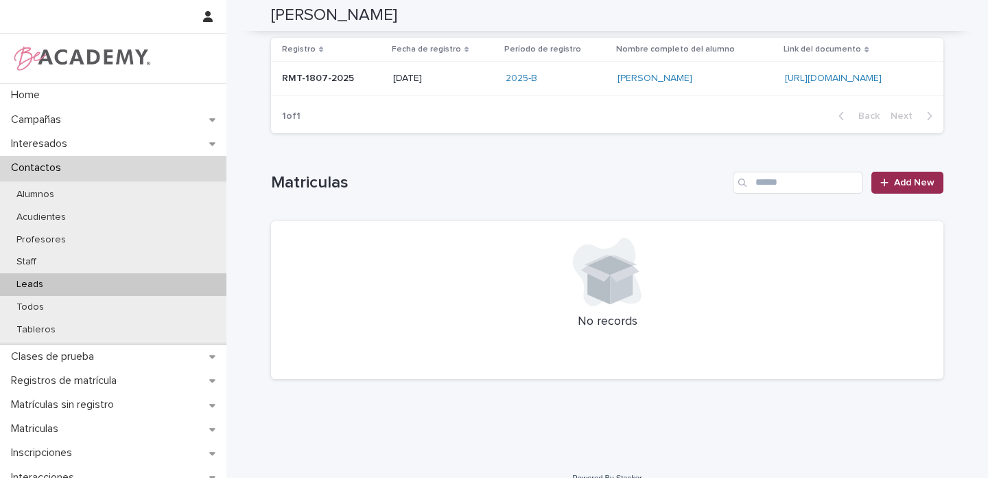
click at [913, 185] on span "Add New" at bounding box center [914, 183] width 40 height 10
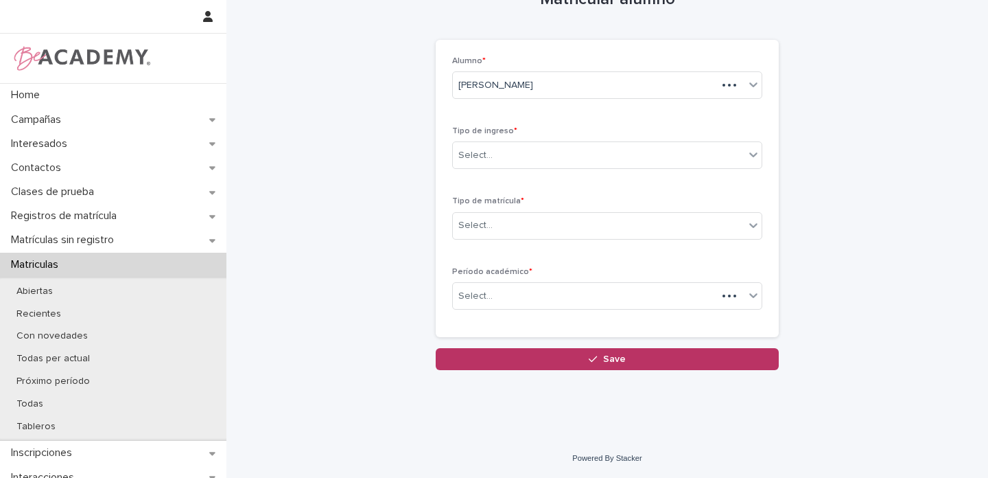
scroll to position [39, 0]
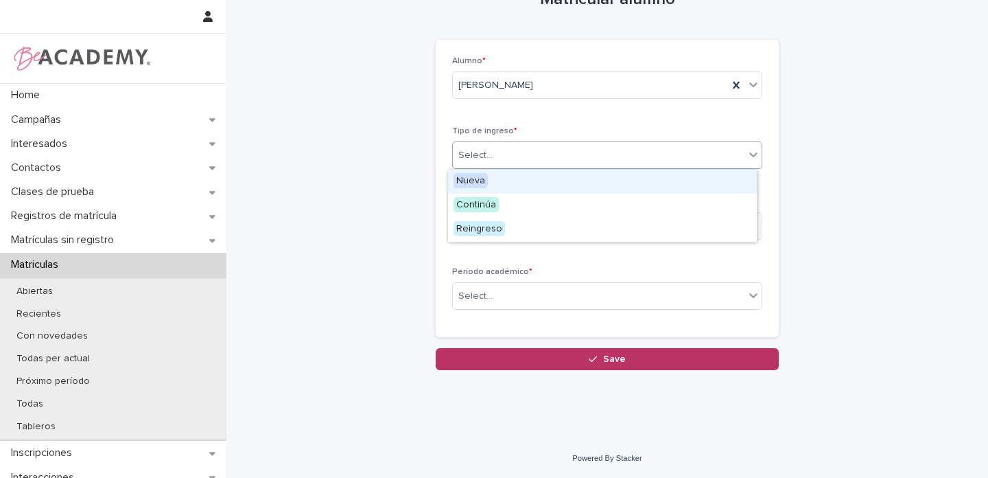
click at [495, 156] on div "Select..." at bounding box center [599, 155] width 292 height 23
click at [473, 179] on span "Nueva" at bounding box center [470, 180] width 34 height 15
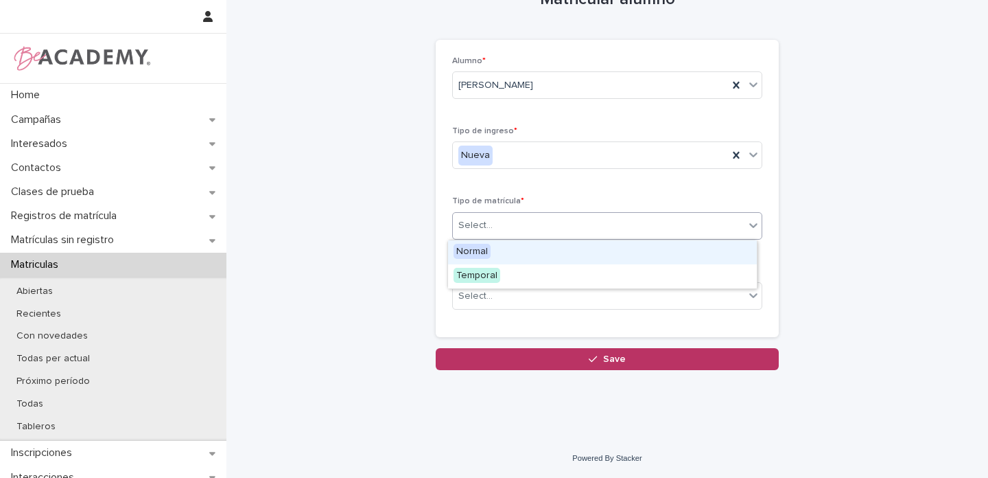
click at [473, 224] on div "Select..." at bounding box center [475, 225] width 34 height 14
click at [472, 252] on span "Normal" at bounding box center [471, 251] width 37 height 15
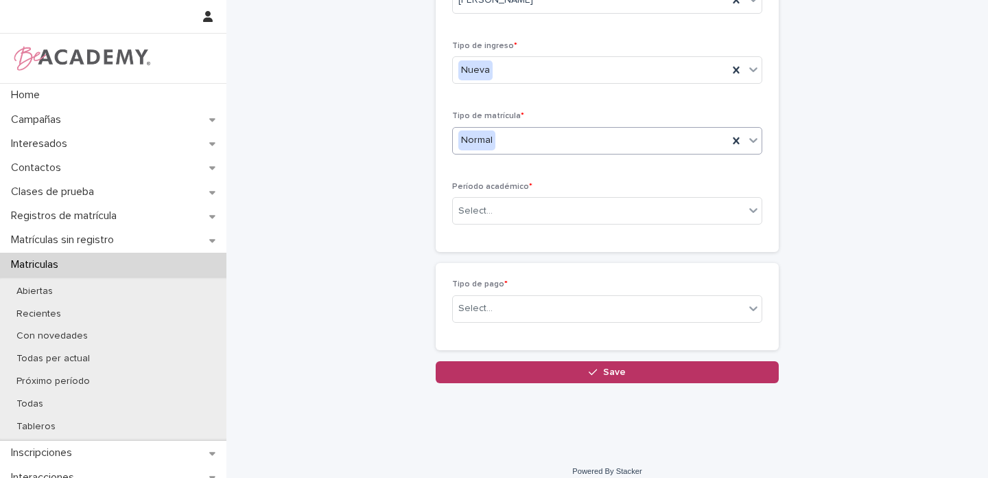
scroll to position [137, 0]
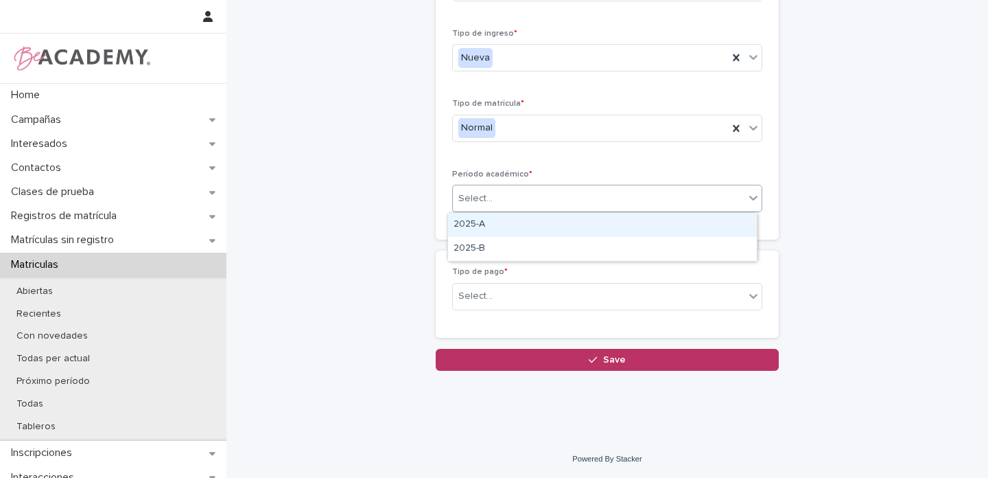
click at [517, 193] on div "Select..." at bounding box center [599, 198] width 292 height 23
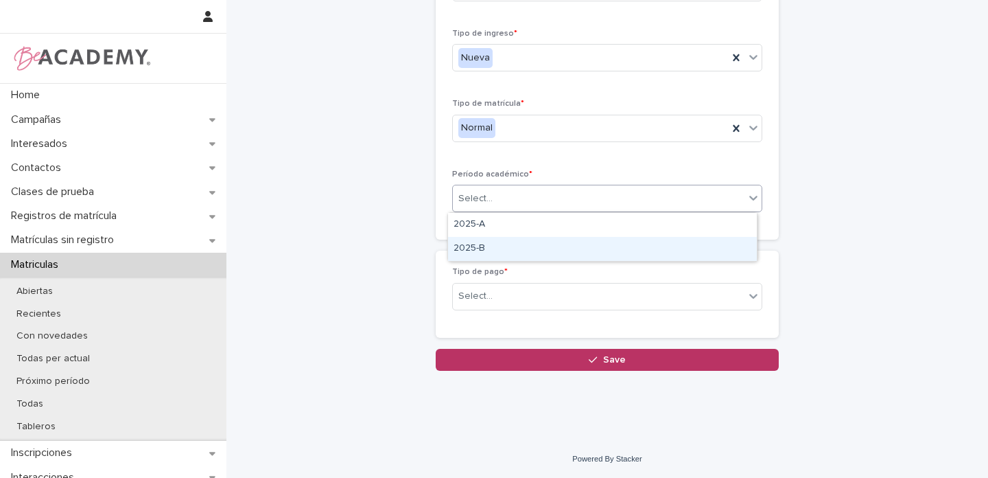
click at [464, 248] on div "2025-B" at bounding box center [602, 249] width 309 height 24
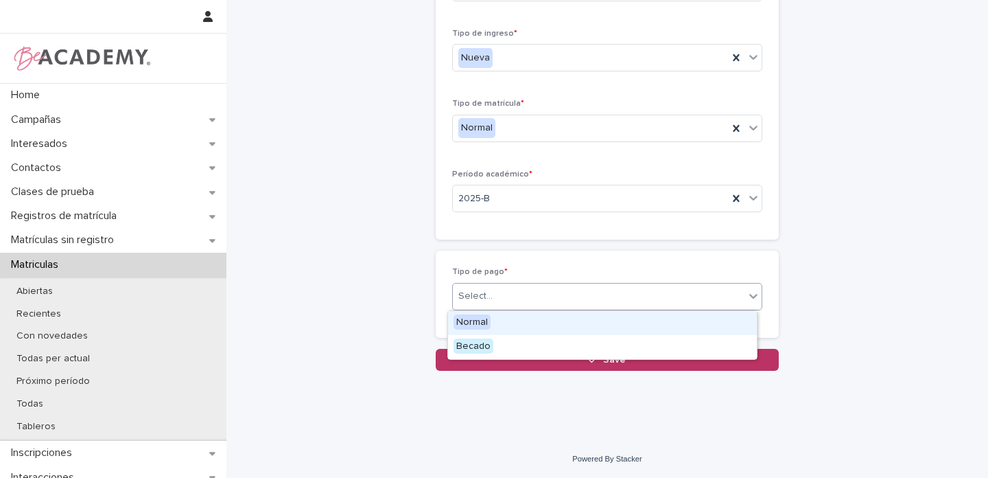
click at [475, 294] on div "Select..." at bounding box center [475, 296] width 34 height 14
click at [474, 320] on span "Normal" at bounding box center [471, 321] width 37 height 15
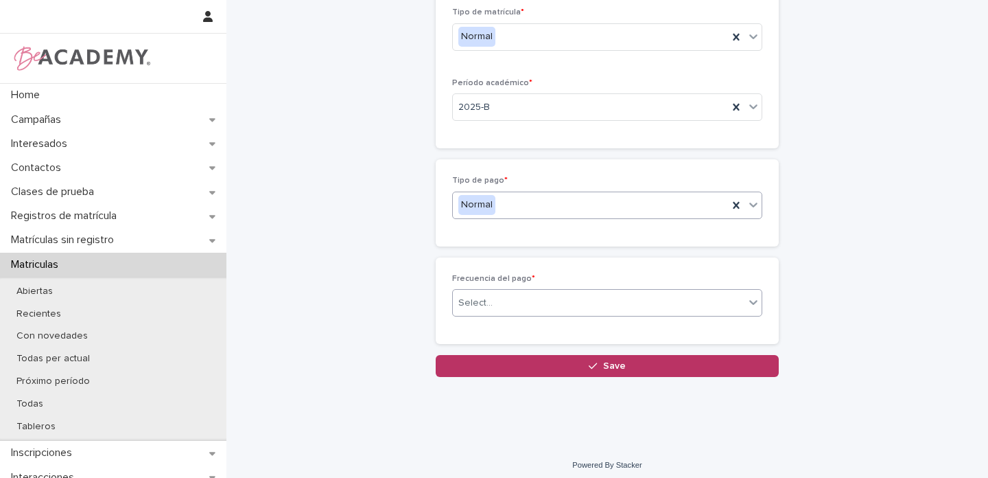
scroll to position [235, 0]
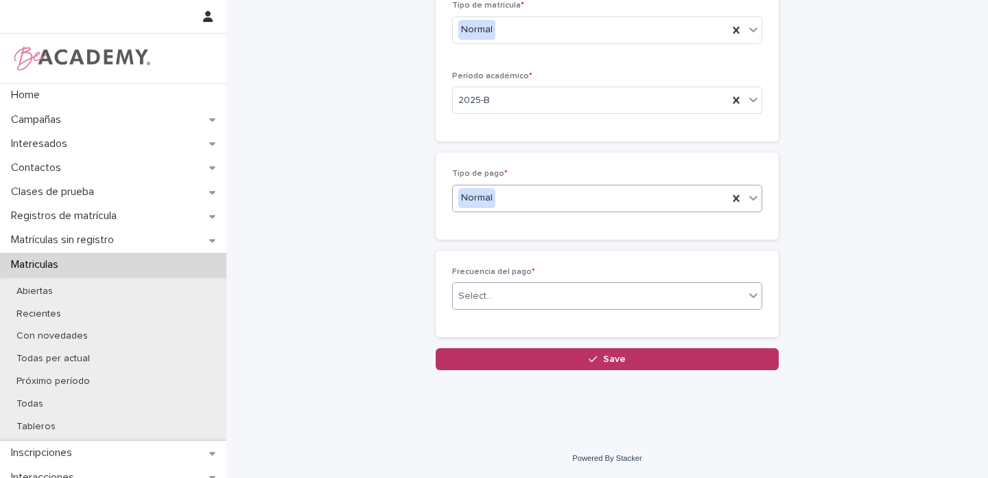
click at [500, 293] on div "Select..." at bounding box center [599, 296] width 292 height 23
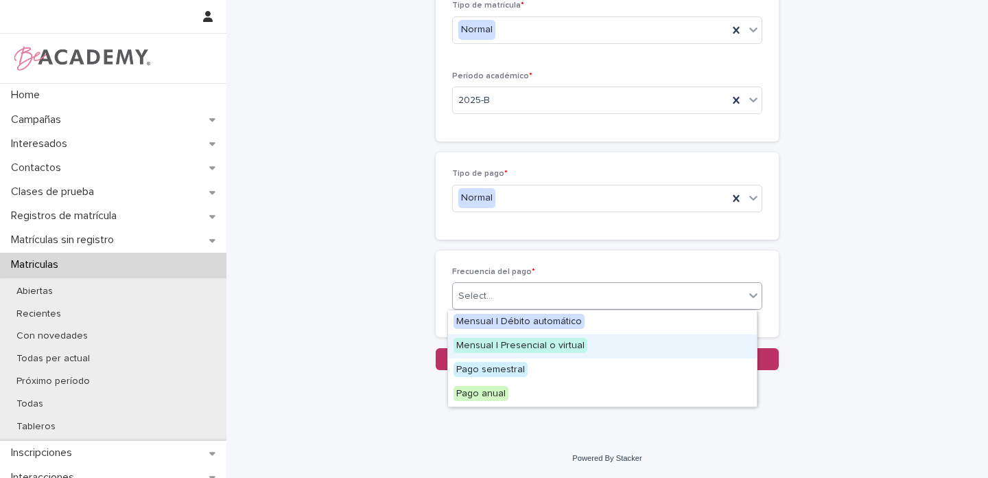
click at [544, 344] on span "Mensual | Presencial o virtual" at bounding box center [520, 345] width 134 height 15
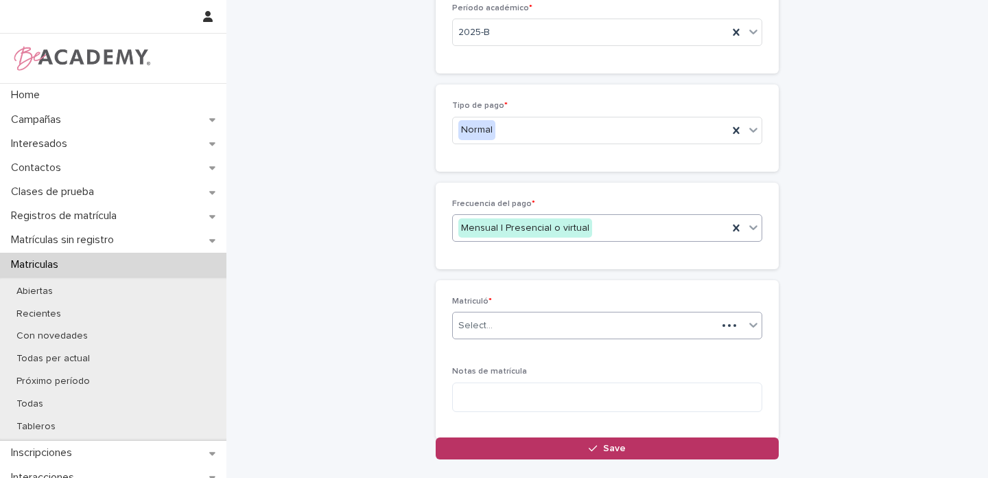
scroll to position [320, 0]
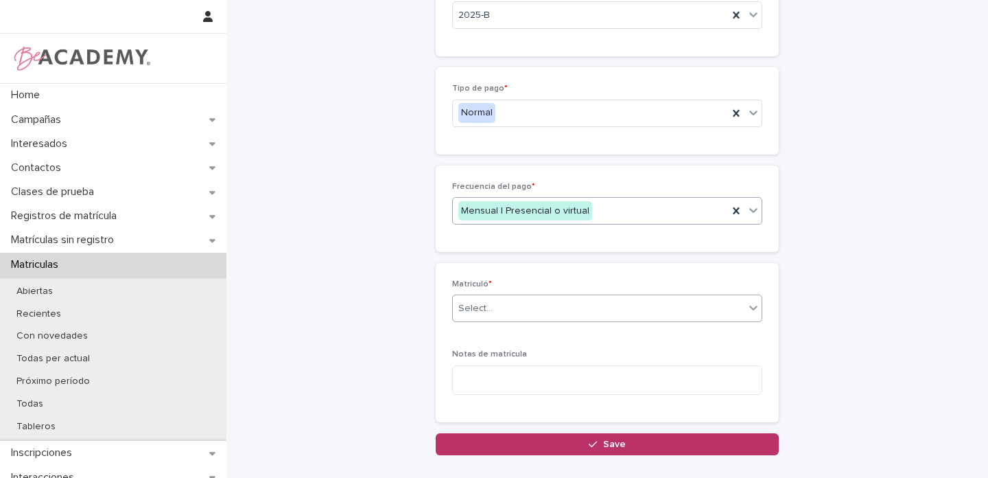
click at [493, 314] on div "Select..." at bounding box center [599, 308] width 292 height 23
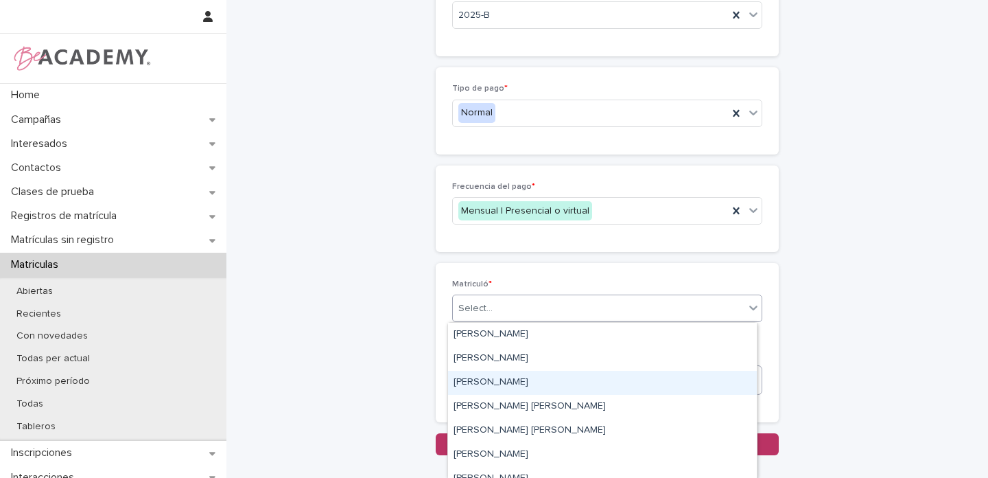
click at [473, 383] on div "[PERSON_NAME]" at bounding box center [602, 382] width 309 height 24
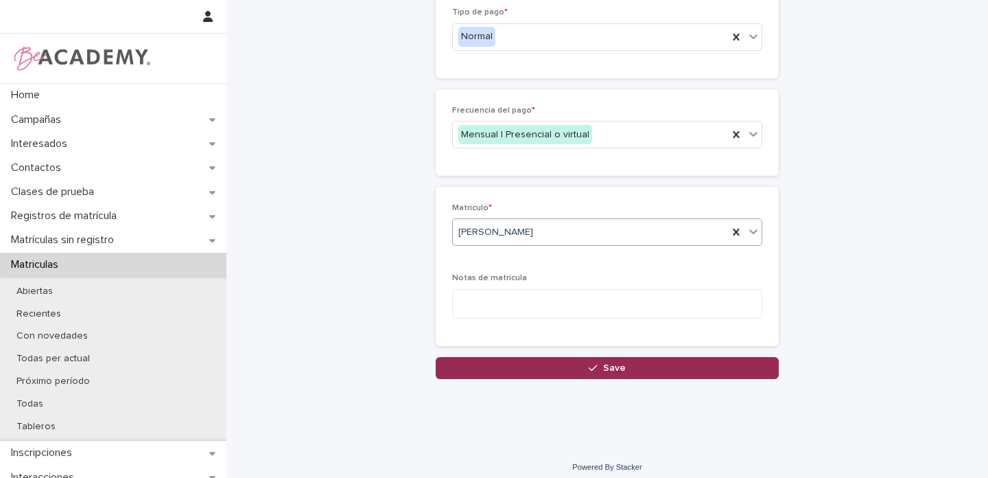
scroll to position [405, 0]
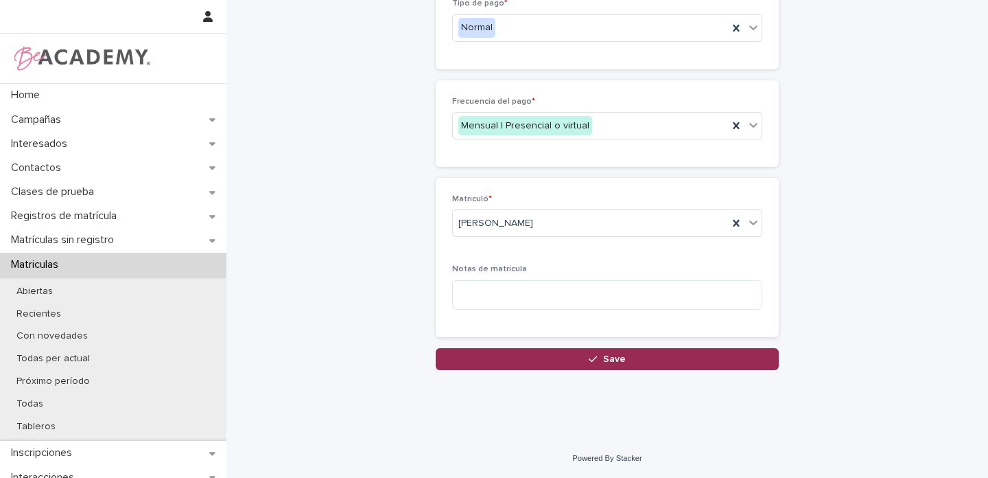
click at [628, 358] on button "Save" at bounding box center [607, 359] width 343 height 22
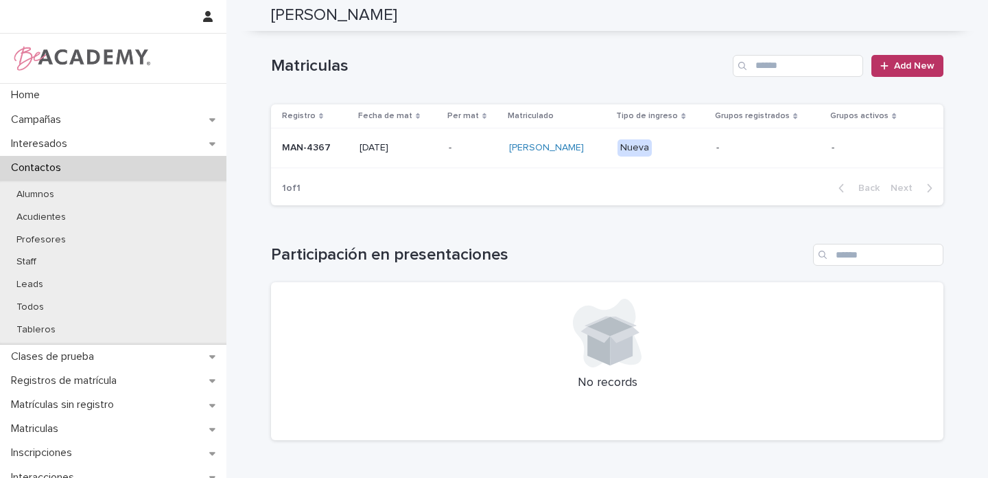
scroll to position [278, 0]
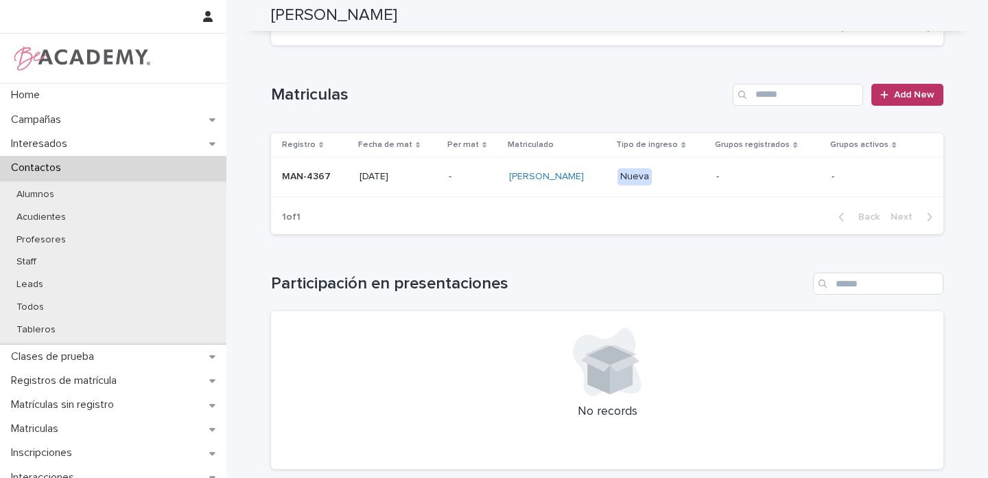
click at [336, 169] on div "MAN-4367" at bounding box center [315, 175] width 67 height 14
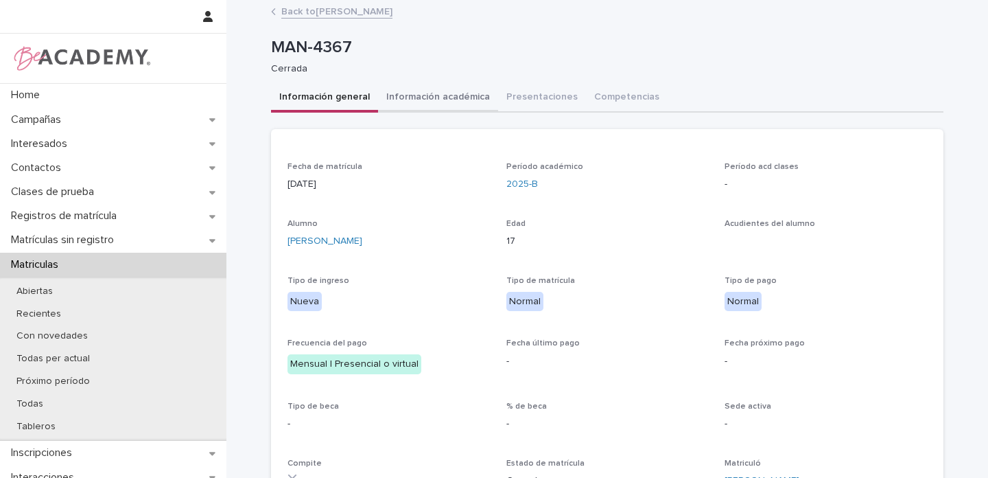
click at [431, 98] on button "Información académica" at bounding box center [438, 98] width 120 height 29
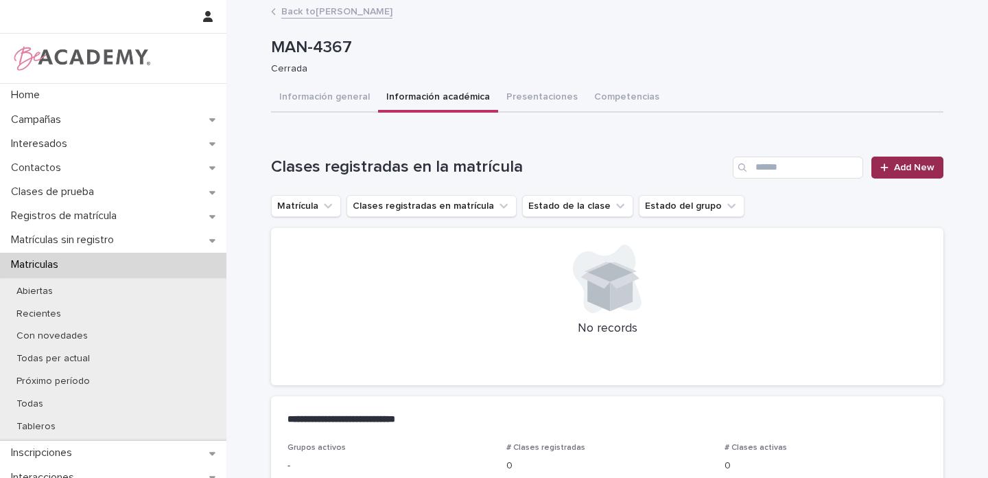
click at [908, 167] on span "Add New" at bounding box center [914, 168] width 40 height 10
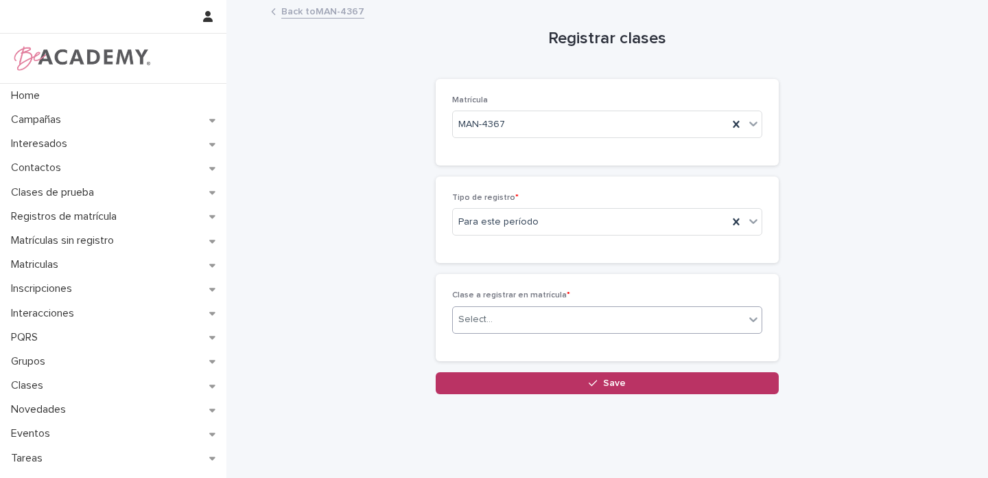
click at [499, 317] on div "Select..." at bounding box center [599, 319] width 292 height 23
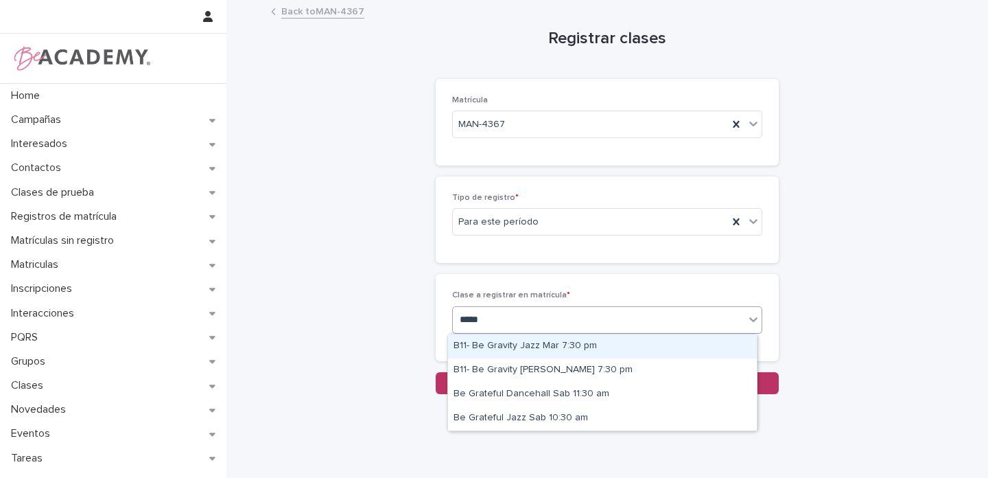
type input "******"
click at [541, 341] on div "B11- Be Gravity Jazz Mar 7:30 pm" at bounding box center [602, 346] width 309 height 24
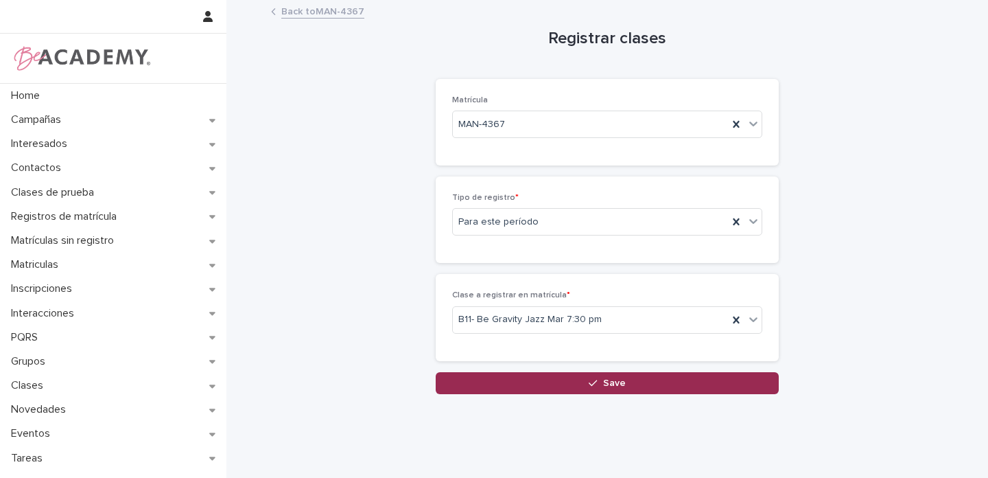
click at [622, 379] on button "Save" at bounding box center [607, 383] width 343 height 22
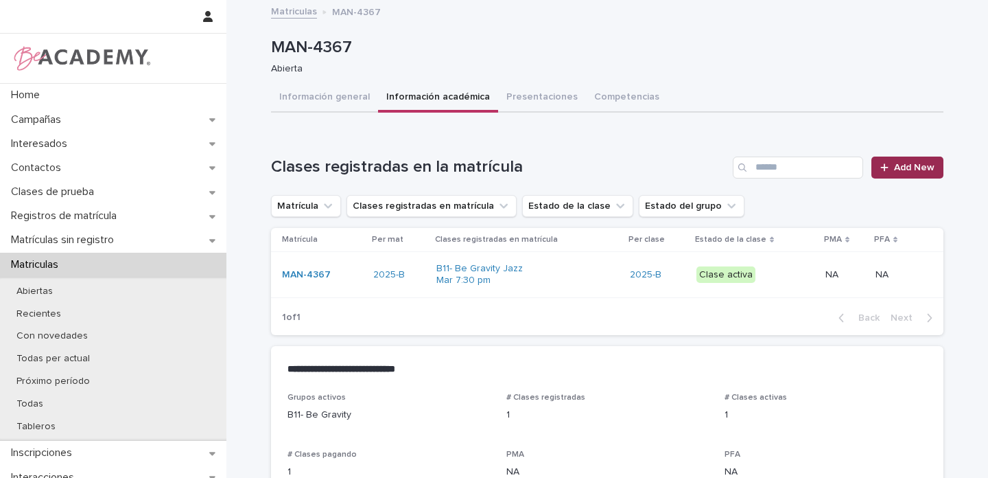
click at [897, 167] on span "Add New" at bounding box center [914, 168] width 40 height 10
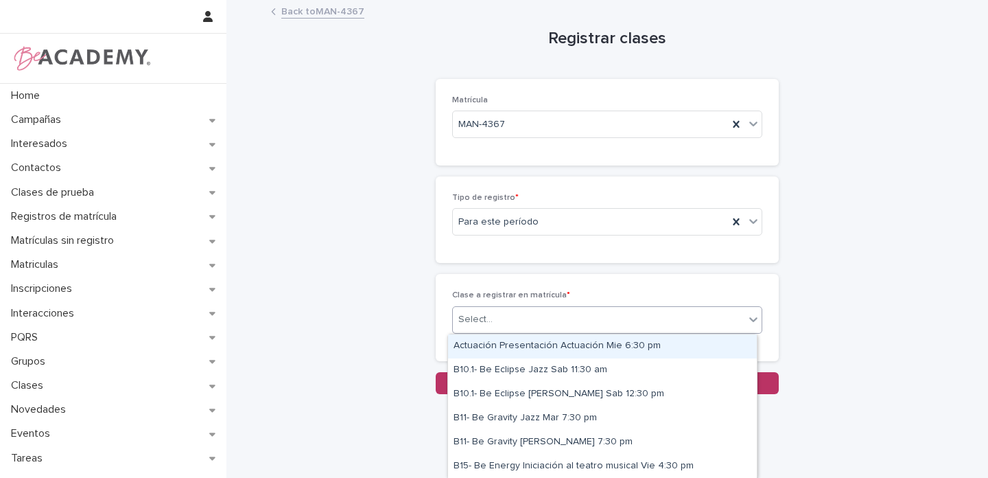
click at [473, 325] on div "Select..." at bounding box center [475, 319] width 34 height 14
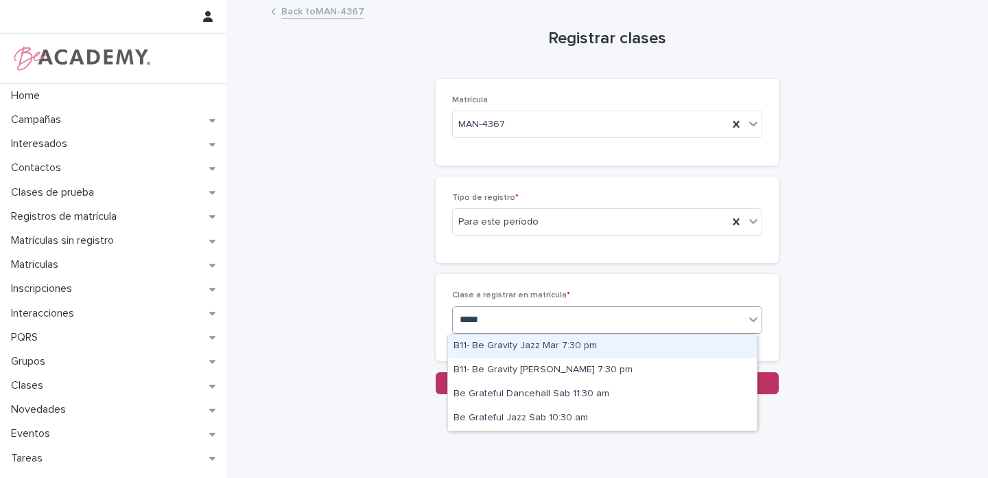
type input "******"
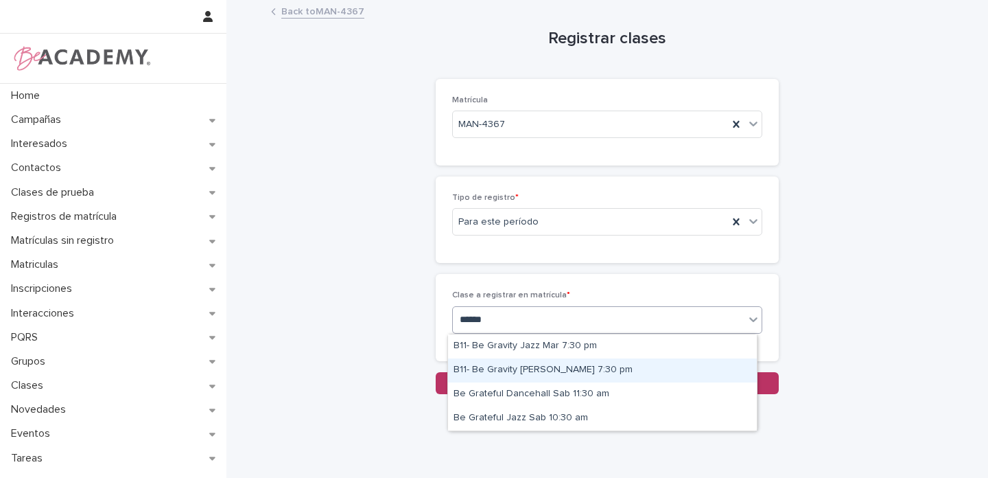
click at [540, 371] on div "B11- Be Gravity [PERSON_NAME] 7:30 pm" at bounding box center [602, 370] width 309 height 24
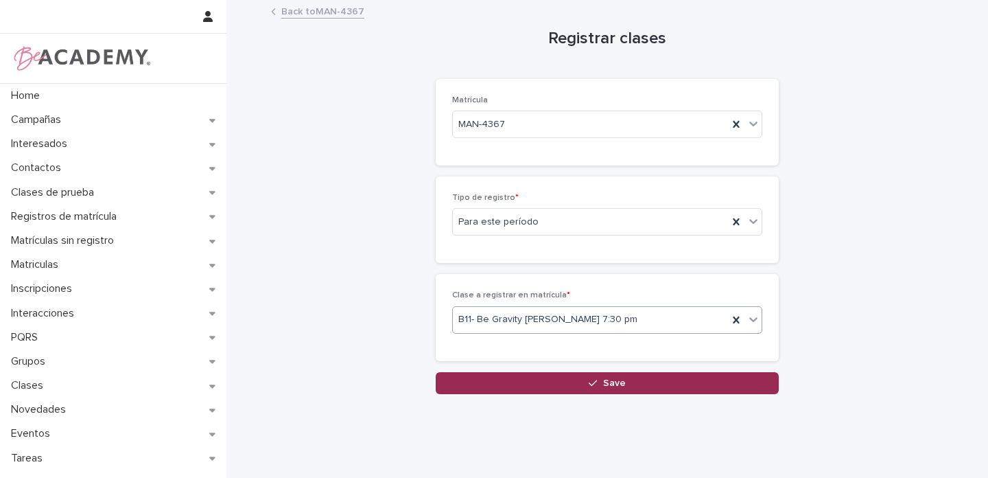
click at [613, 384] on span "Save" at bounding box center [614, 383] width 23 height 10
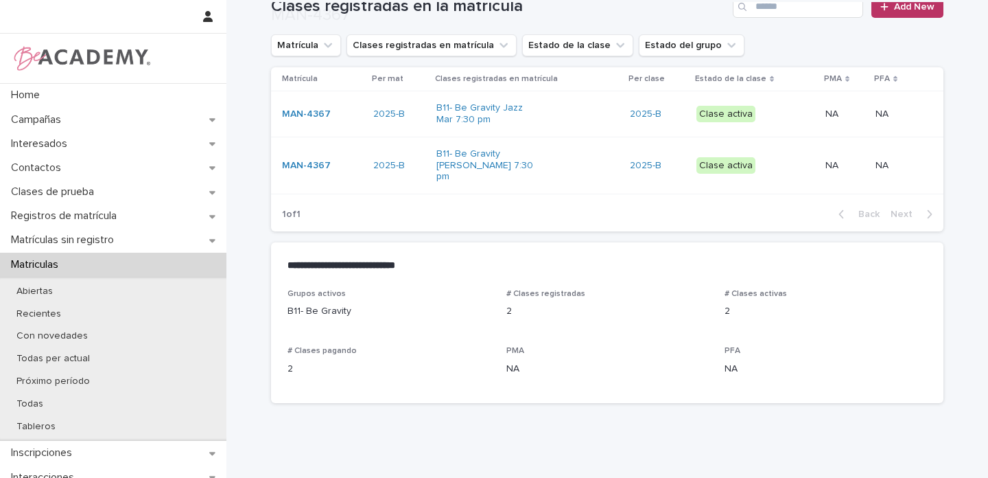
scroll to position [163, 0]
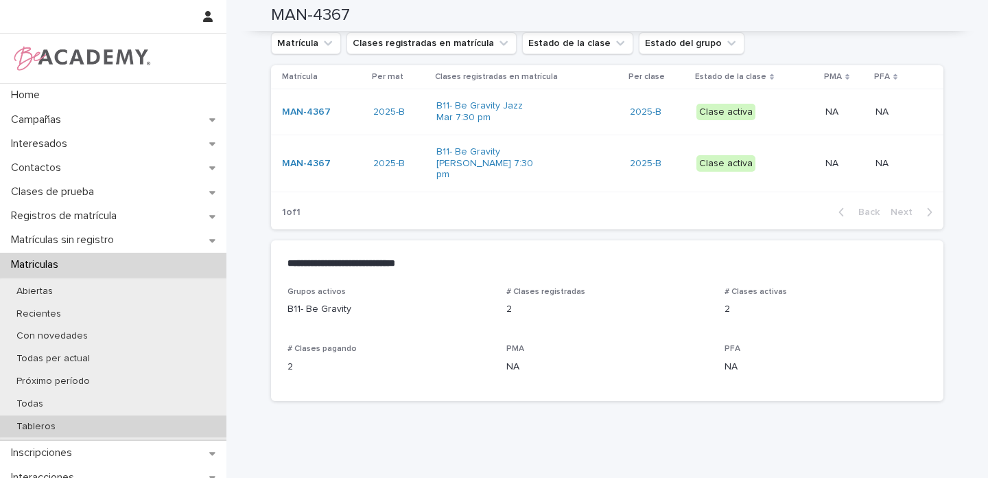
click at [40, 425] on p "Tableros" at bounding box center [35, 427] width 61 height 12
